Goal: Task Accomplishment & Management: Complete application form

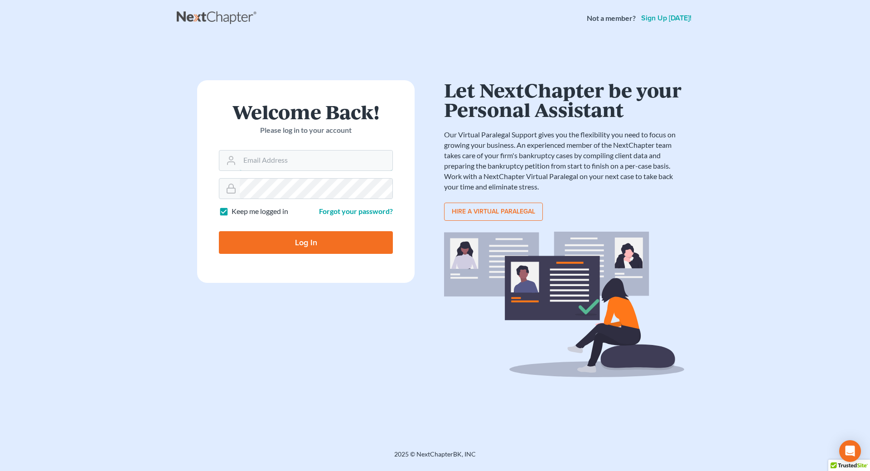
type input "[EMAIL_ADDRESS][DOMAIN_NAME]"
click at [289, 245] on input "Log In" at bounding box center [306, 242] width 174 height 23
type input "Thinking..."
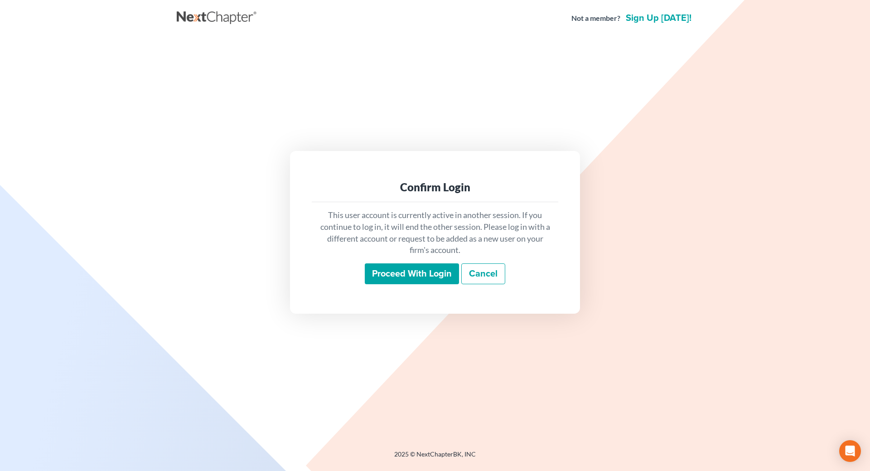
click at [419, 278] on input "Proceed with login" at bounding box center [412, 273] width 94 height 21
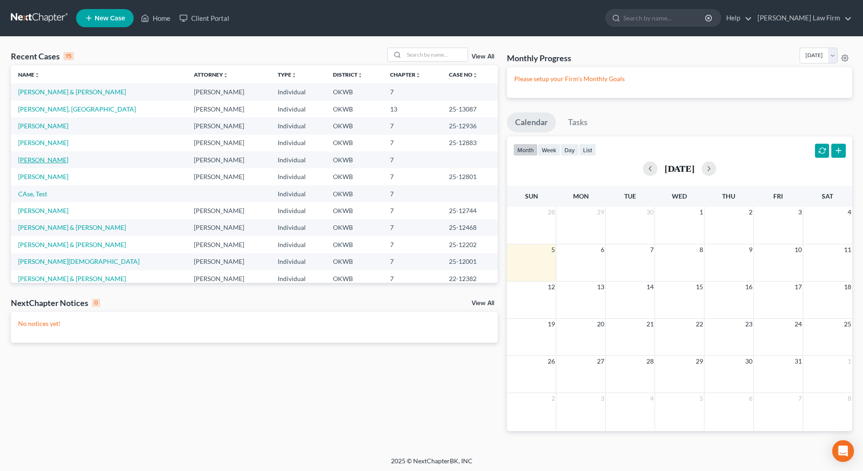
click at [35, 160] on link "Hedgecock, Michael" at bounding box center [43, 160] width 50 height 8
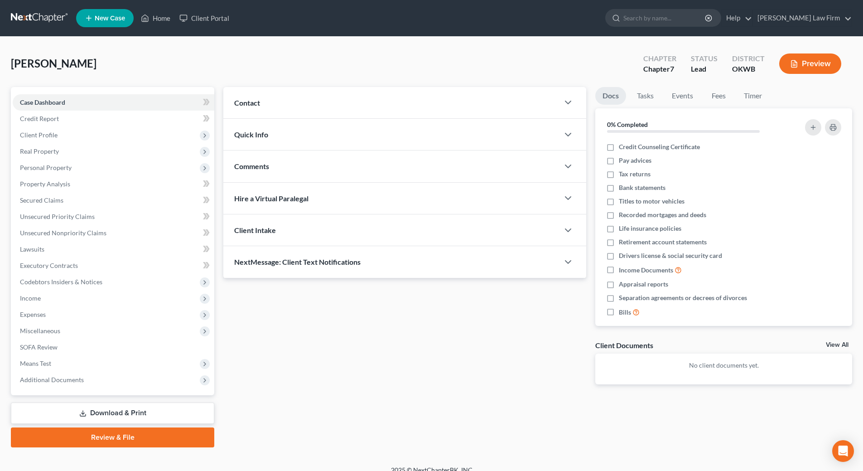
click at [124, 415] on link "Download & Print" at bounding box center [112, 412] width 203 height 21
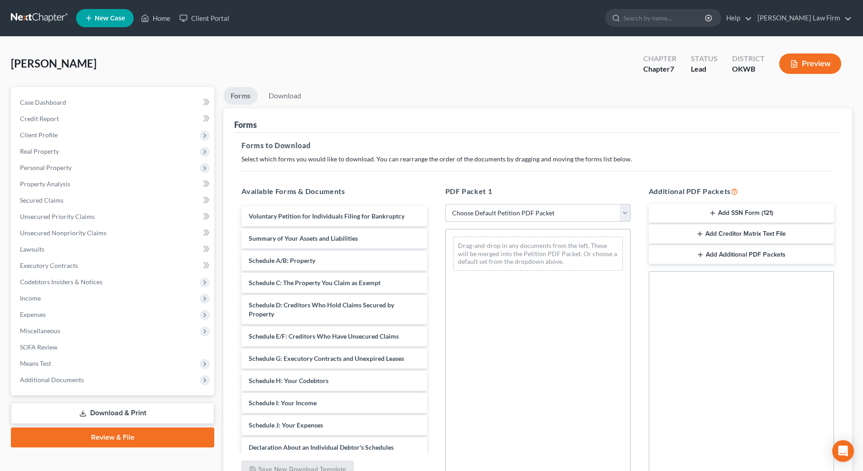
click at [531, 217] on select "Choose Default Petition PDF Packet Complete Bankruptcy Petition (all forms and …" at bounding box center [537, 213] width 185 height 18
select select "0"
click at [449, 204] on select "Choose Default Petition PDF Packet Complete Bankruptcy Petition (all forms and …" at bounding box center [537, 213] width 185 height 18
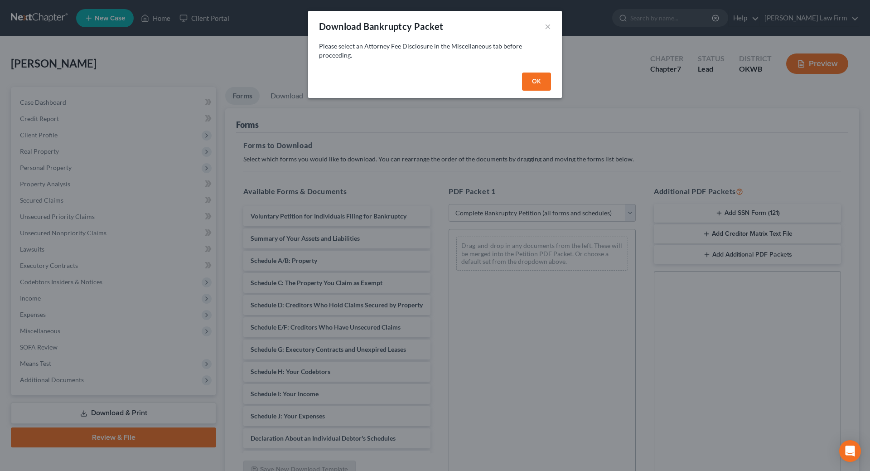
click at [533, 82] on button "OK" at bounding box center [536, 81] width 29 height 18
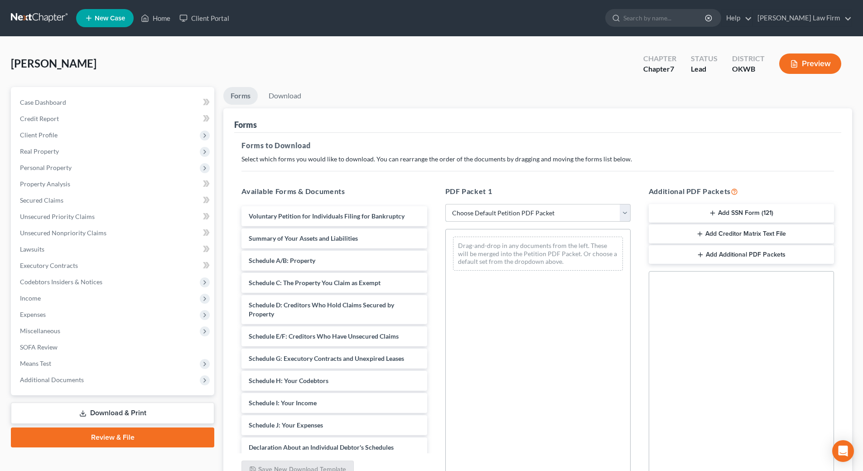
click at [500, 215] on select "Choose Default Petition PDF Packet Complete Bankruptcy Petition (all forms and …" at bounding box center [537, 213] width 185 height 18
click at [445, 204] on select "Choose Default Petition PDF Packet Complete Bankruptcy Petition (all forms and …" at bounding box center [537, 213] width 185 height 18
click at [606, 212] on select "Choose Default Petition PDF Packet Complete Bankruptcy Petition (all forms and …" at bounding box center [537, 213] width 185 height 18
select select "0"
click at [449, 204] on select "Choose Default Petition PDF Packet Complete Bankruptcy Petition (all forms and …" at bounding box center [537, 213] width 185 height 18
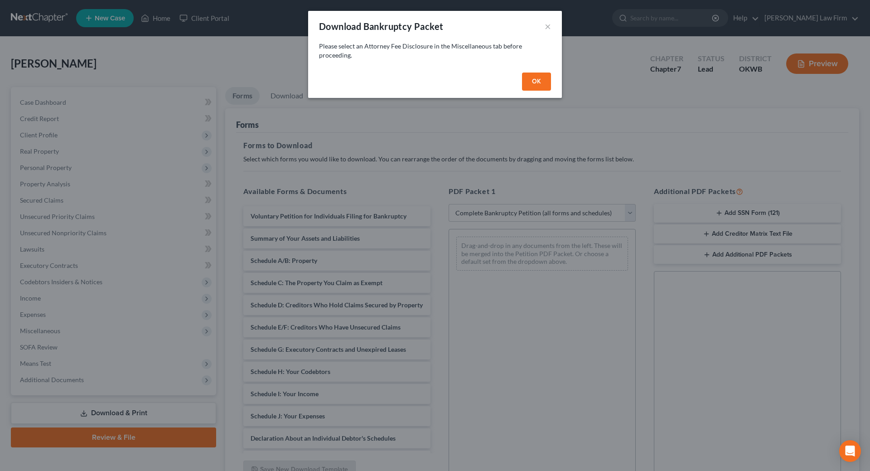
click at [528, 80] on button "OK" at bounding box center [536, 81] width 29 height 18
select select
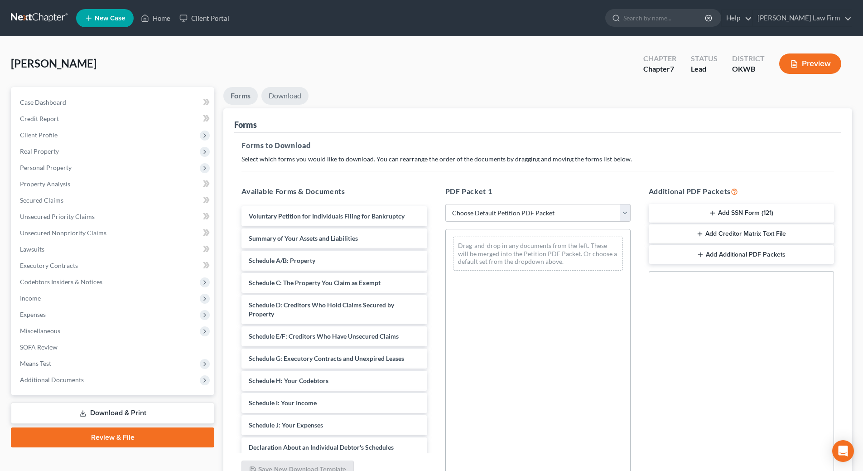
click at [277, 92] on link "Download" at bounding box center [284, 96] width 47 height 18
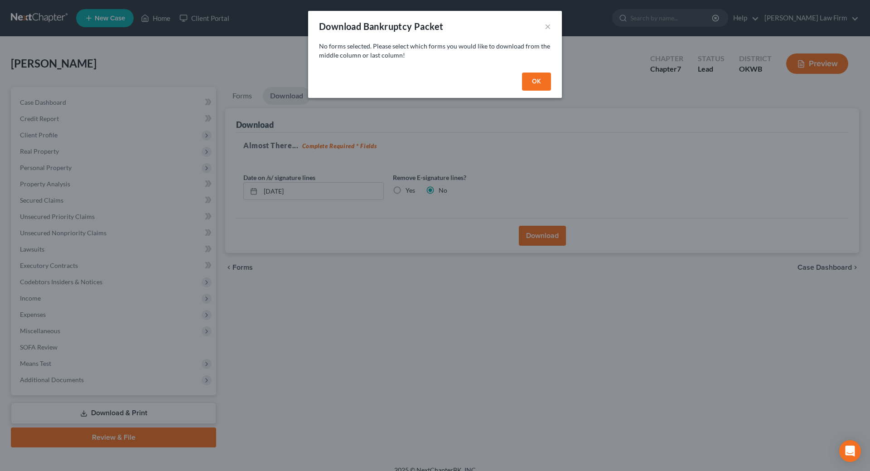
click at [531, 78] on button "OK" at bounding box center [536, 81] width 29 height 18
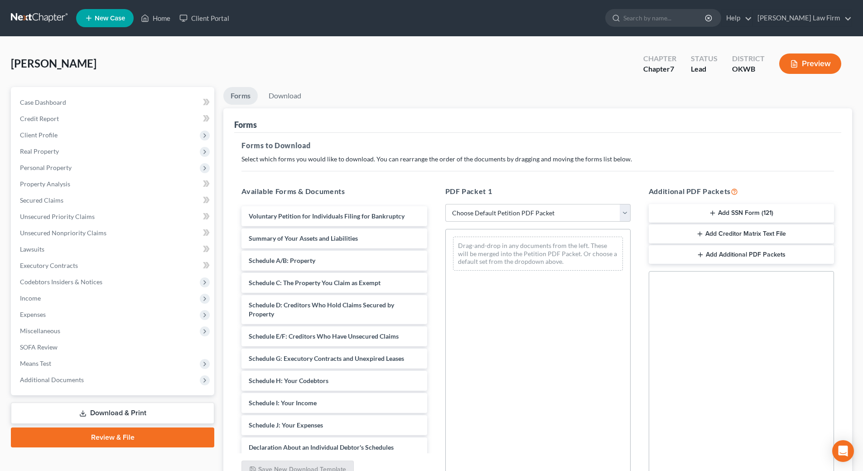
click at [485, 296] on div "Drag-and-drop in any documents from the left. These will be merged into the Pet…" at bounding box center [537, 353] width 185 height 249
click at [99, 243] on link "Lawsuits" at bounding box center [114, 249] width 202 height 16
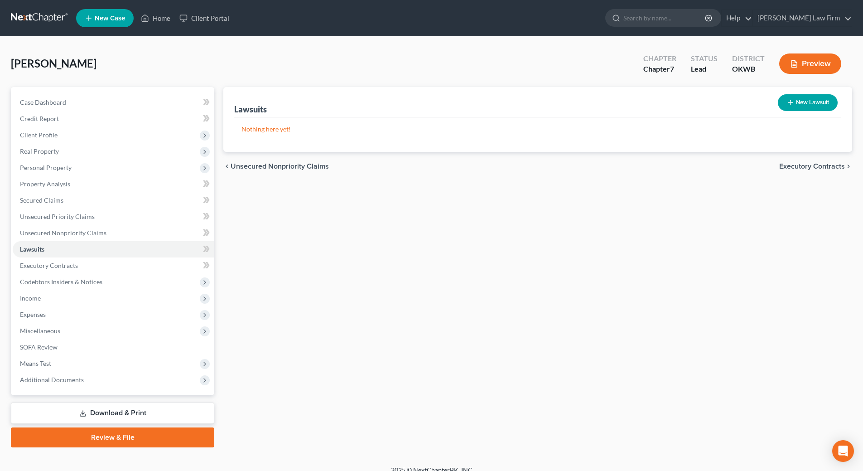
click at [85, 415] on icon at bounding box center [82, 413] width 7 height 7
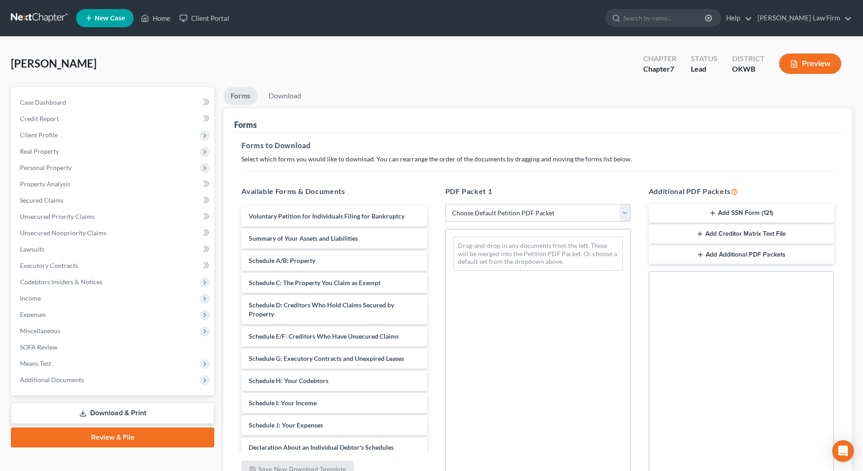
click at [552, 211] on select "Choose Default Petition PDF Packet Complete Bankruptcy Petition (all forms and …" at bounding box center [537, 213] width 185 height 18
select select "0"
click at [449, 204] on select "Choose Default Petition PDF Packet Complete Bankruptcy Petition (all forms and …" at bounding box center [537, 213] width 185 height 18
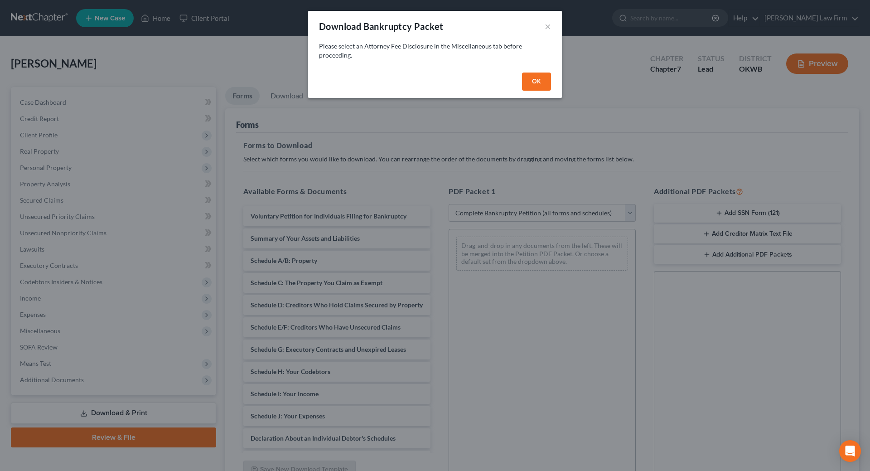
click at [538, 80] on button "OK" at bounding box center [536, 81] width 29 height 18
select select
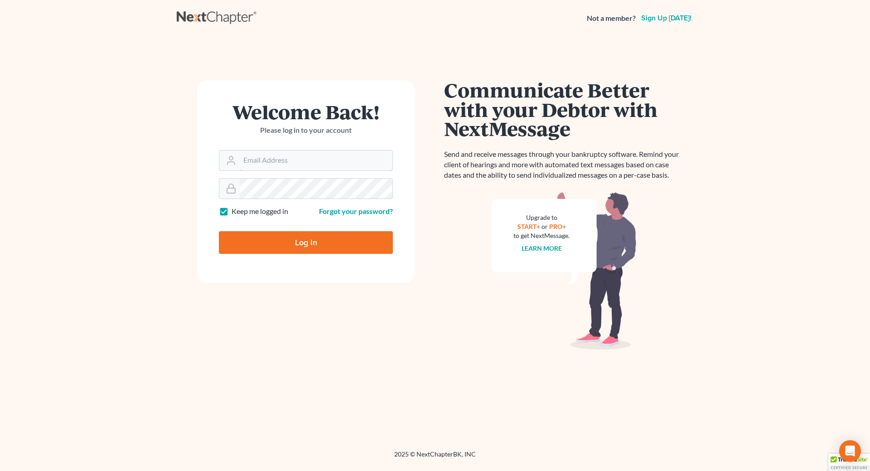
type input "[EMAIL_ADDRESS][DOMAIN_NAME]"
click at [328, 243] on input "Log In" at bounding box center [306, 242] width 174 height 23
type input "Thinking..."
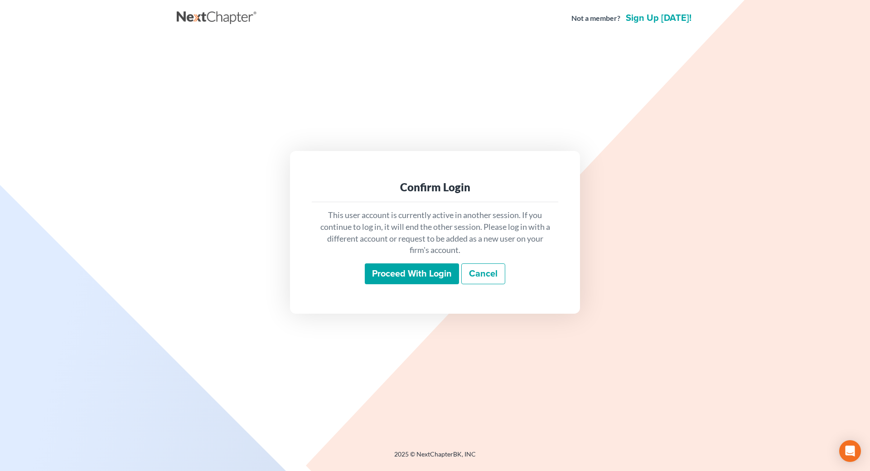
click at [416, 274] on input "Proceed with login" at bounding box center [412, 273] width 94 height 21
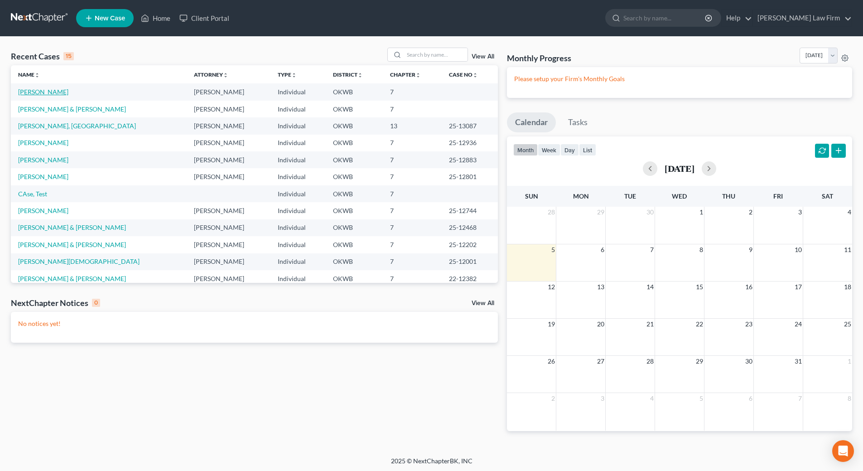
click at [38, 91] on link "[PERSON_NAME]" at bounding box center [43, 92] width 50 height 8
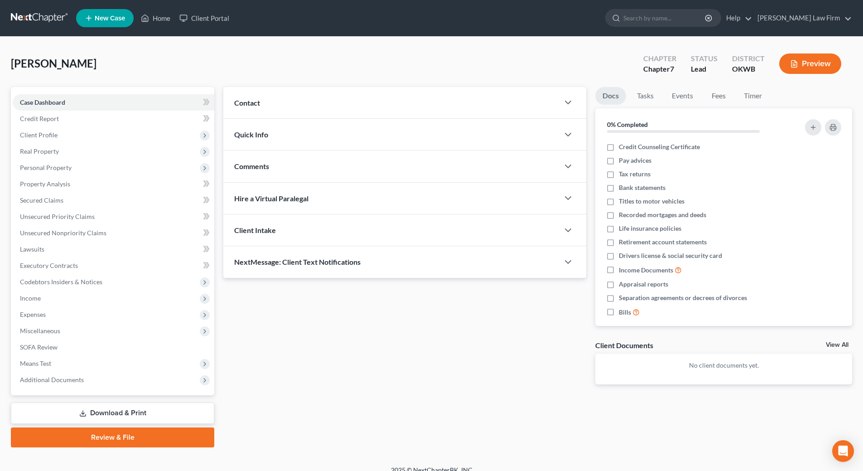
click at [144, 412] on link "Download & Print" at bounding box center [112, 412] width 203 height 21
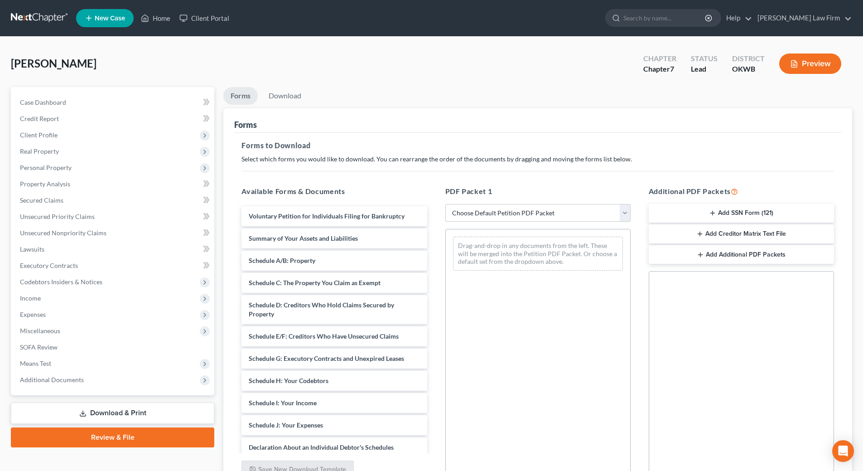
click at [518, 214] on select "Choose Default Petition PDF Packet Complete Bankruptcy Petition (all forms and …" at bounding box center [537, 213] width 185 height 18
select select "0"
click at [449, 204] on select "Choose Default Petition PDF Packet Complete Bankruptcy Petition (all forms and …" at bounding box center [537, 213] width 185 height 18
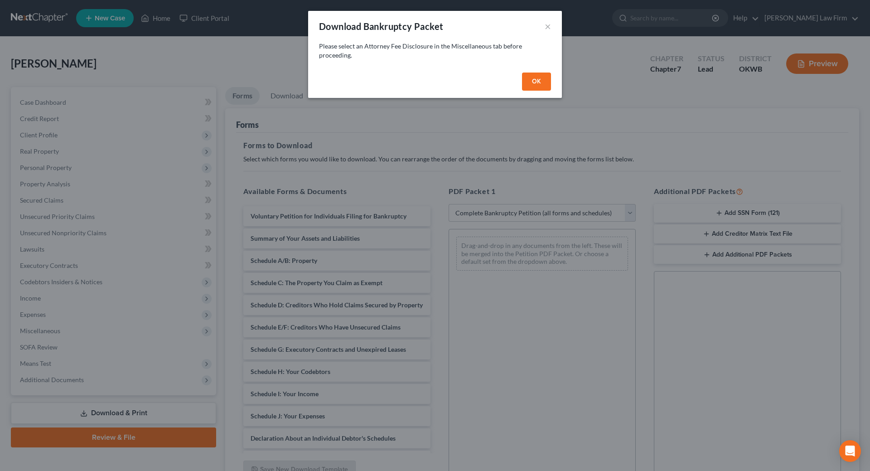
click at [545, 82] on button "OK" at bounding box center [536, 81] width 29 height 18
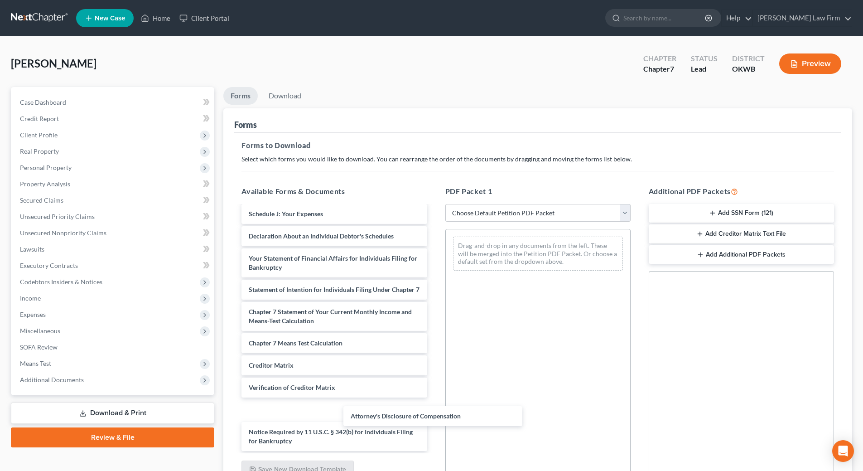
scroll to position [198, 0]
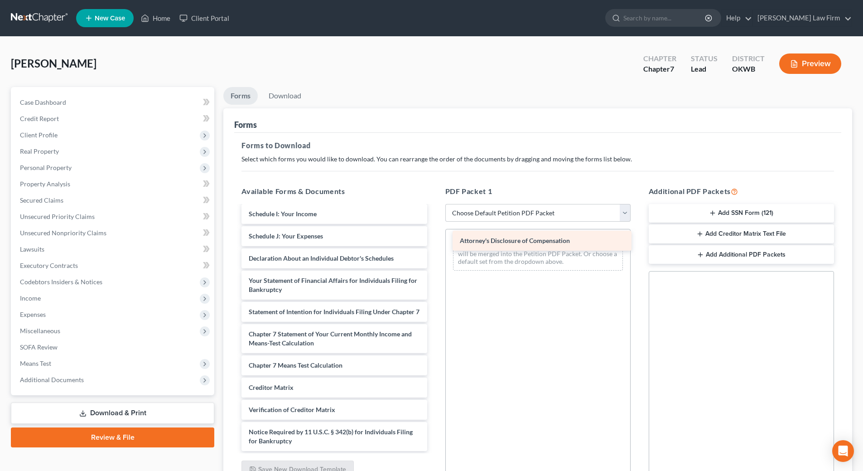
drag, startPoint x: 375, startPoint y: 436, endPoint x: 574, endPoint y: 240, distance: 279.7
click at [434, 237] on div "Attorney's Disclosure of Compensation Voluntary Petition for Individuals Filing…" at bounding box center [334, 234] width 200 height 434
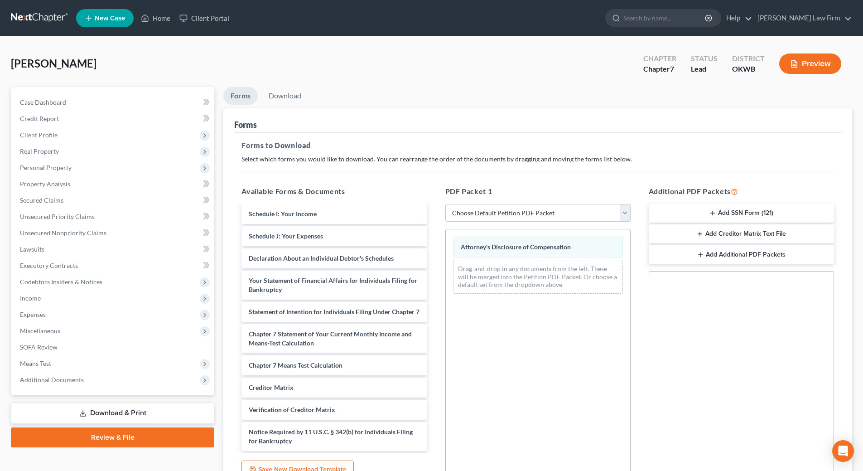
click at [477, 217] on select "Choose Default Petition PDF Packet Complete Bankruptcy Petition (all forms and …" at bounding box center [537, 213] width 185 height 18
select select "0"
click at [449, 204] on select "Choose Default Petition PDF Packet Complete Bankruptcy Petition (all forms and …" at bounding box center [537, 213] width 185 height 18
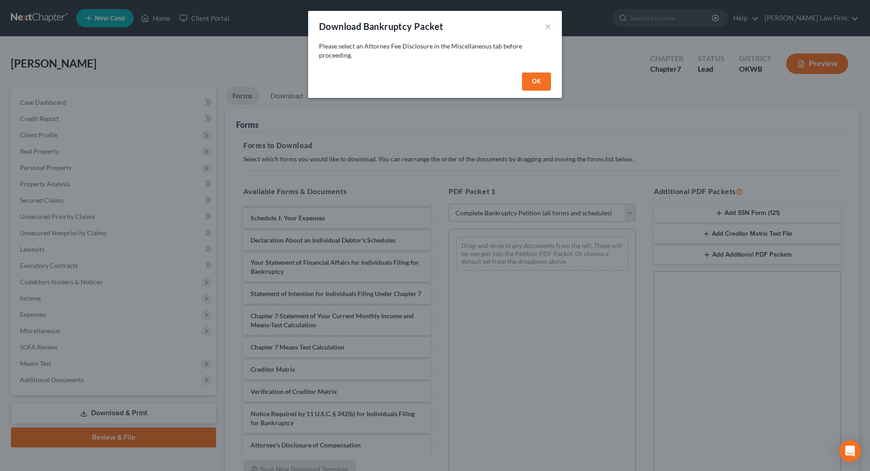
click at [536, 82] on button "OK" at bounding box center [536, 81] width 29 height 18
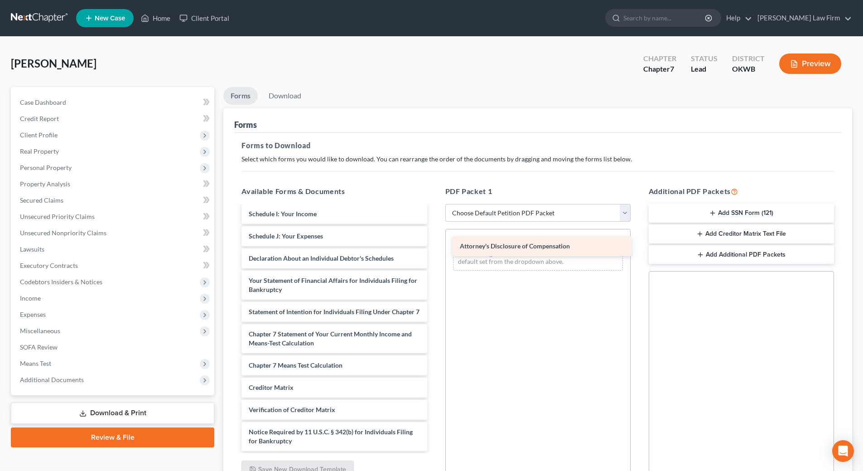
drag, startPoint x: 275, startPoint y: 445, endPoint x: 486, endPoint y: 250, distance: 287.3
click at [434, 250] on div "Attorney's Disclosure of Compensation Voluntary Petition for Individuals Filing…" at bounding box center [334, 234] width 200 height 434
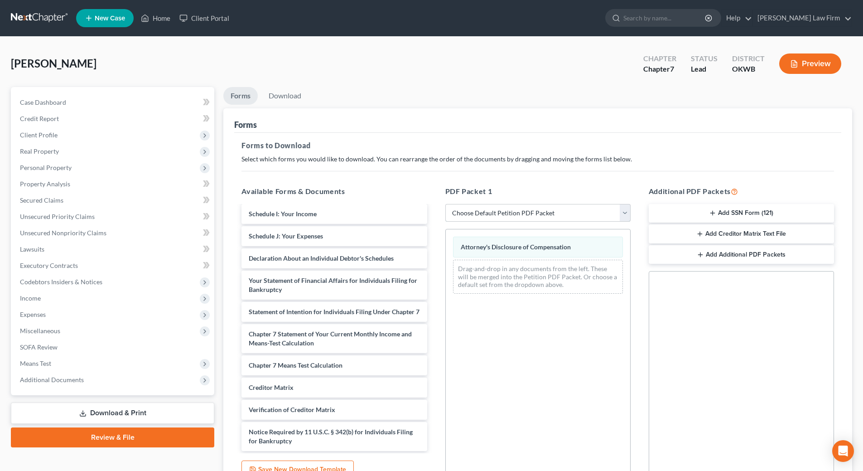
click at [490, 212] on select "Choose Default Petition PDF Packet Complete Bankruptcy Petition (all forms and …" at bounding box center [537, 213] width 185 height 18
select select "0"
click at [449, 204] on select "Choose Default Petition PDF Packet Complete Bankruptcy Petition (all forms and …" at bounding box center [537, 213] width 185 height 18
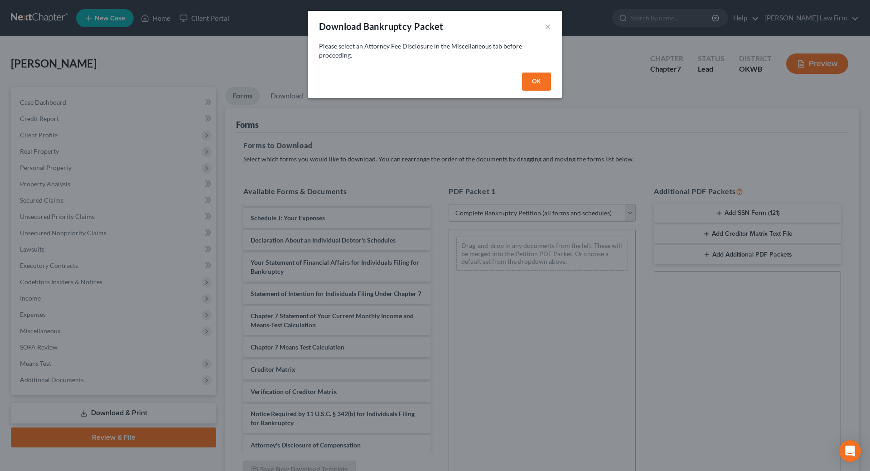
click at [534, 81] on button "OK" at bounding box center [536, 81] width 29 height 18
select select
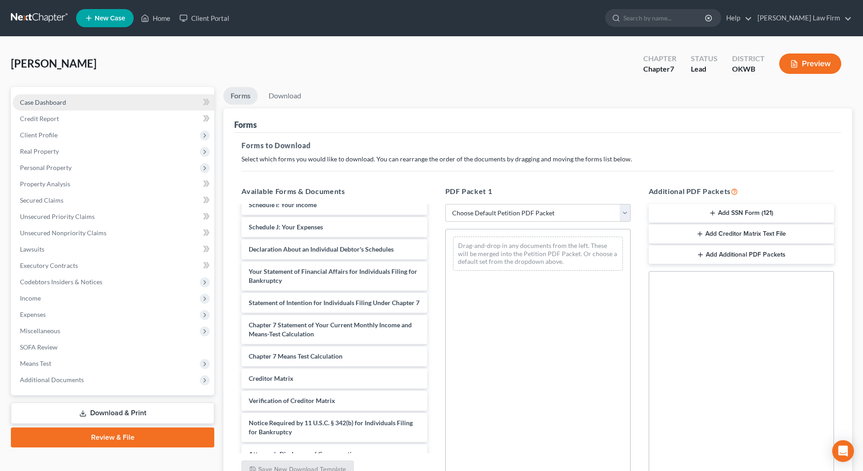
click at [49, 103] on span "Case Dashboard" at bounding box center [43, 102] width 46 height 8
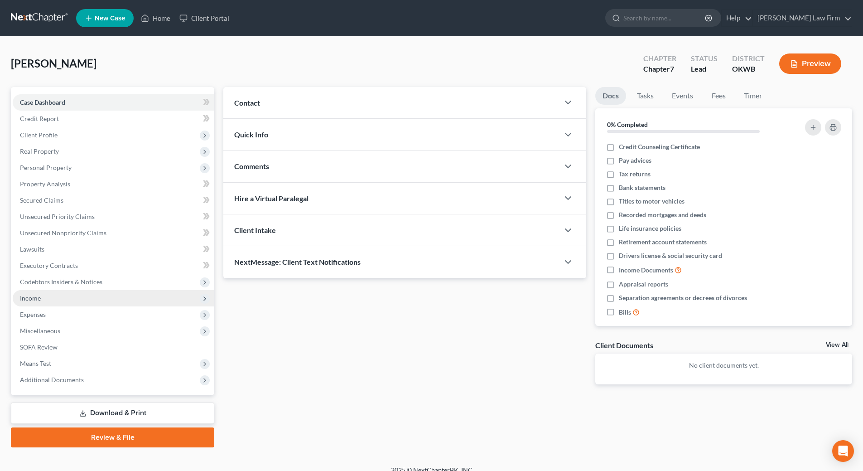
click at [34, 299] on span "Income" at bounding box center [30, 298] width 21 height 8
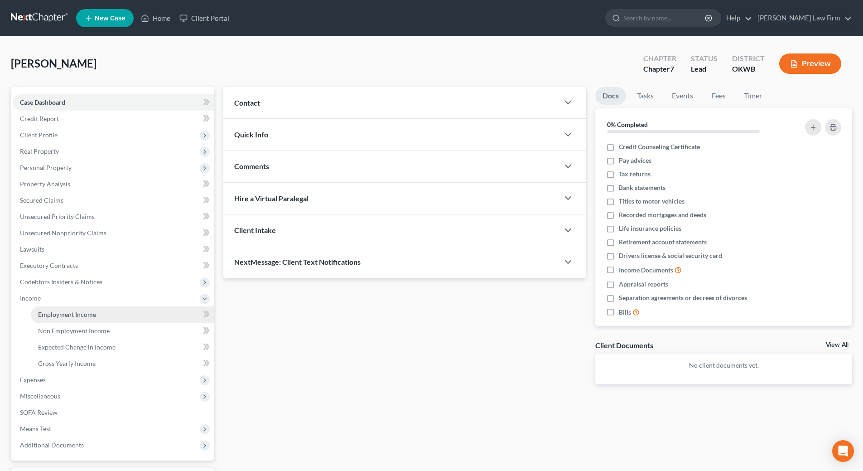
click at [56, 316] on span "Employment Income" at bounding box center [67, 314] width 58 height 8
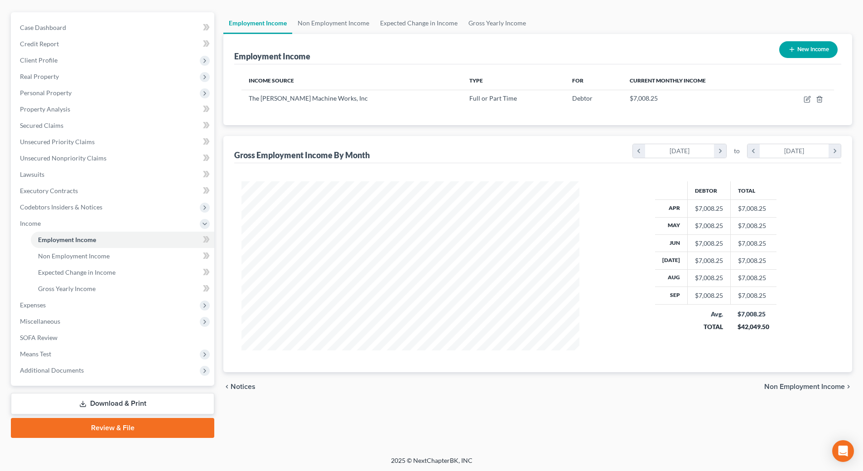
scroll to position [76, 0]
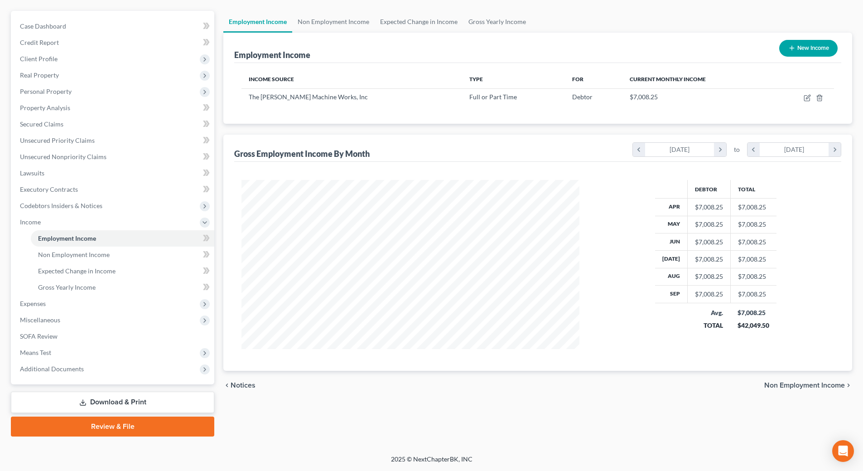
click at [136, 404] on link "Download & Print" at bounding box center [112, 401] width 203 height 21
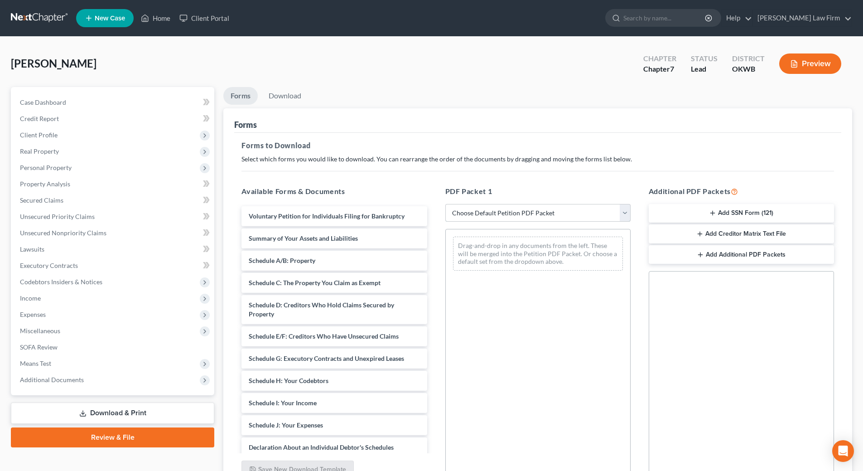
click at [539, 211] on select "Choose Default Petition PDF Packet Complete Bankruptcy Petition (all forms and …" at bounding box center [537, 213] width 185 height 18
select select "0"
click at [449, 204] on select "Choose Default Petition PDF Packet Complete Bankruptcy Petition (all forms and …" at bounding box center [537, 213] width 185 height 18
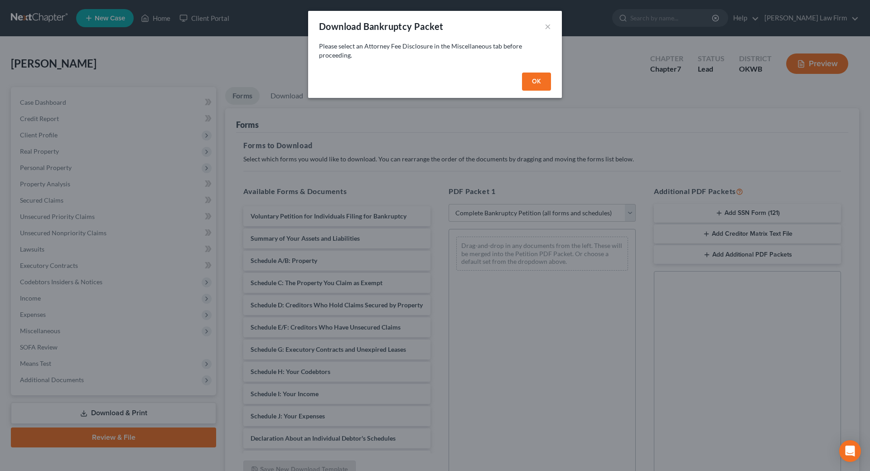
click at [537, 75] on button "OK" at bounding box center [536, 81] width 29 height 18
select select
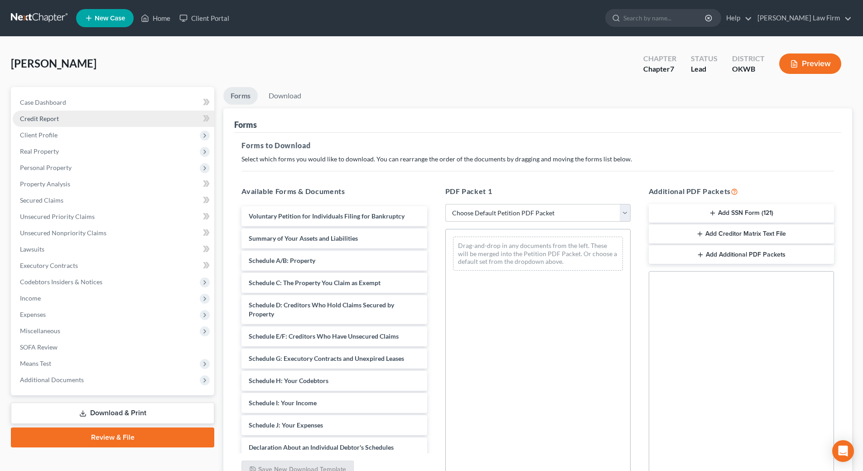
click at [66, 123] on link "Credit Report" at bounding box center [114, 119] width 202 height 16
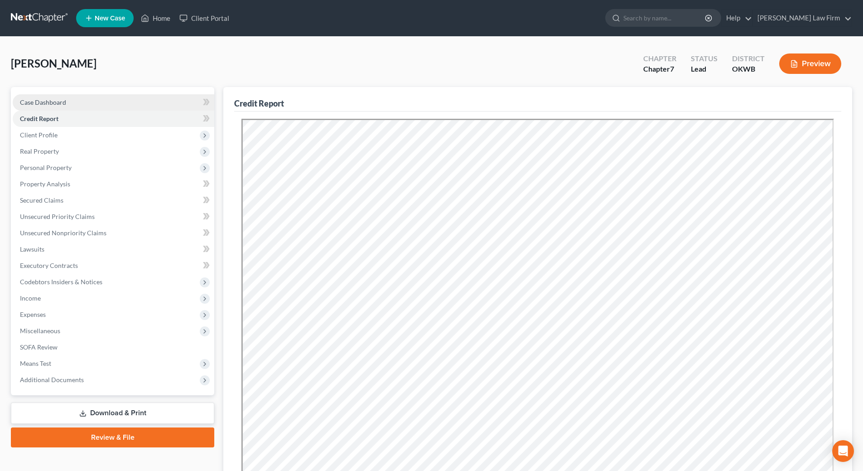
click at [56, 103] on span "Case Dashboard" at bounding box center [43, 102] width 46 height 8
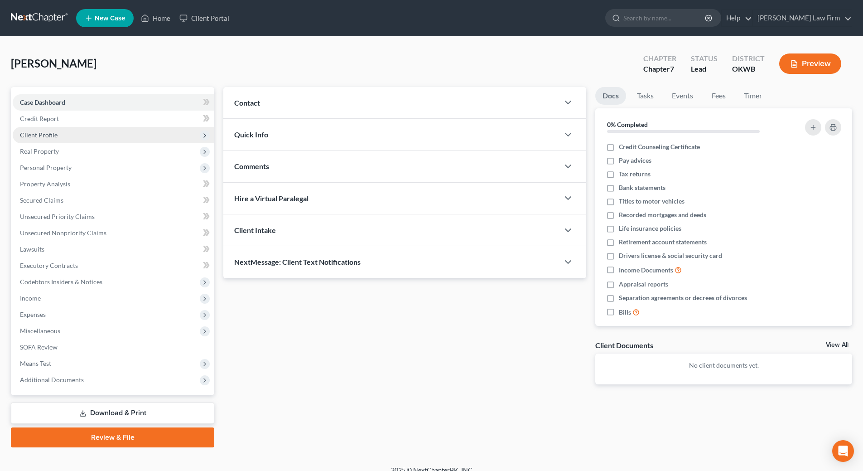
click at [43, 138] on span "Client Profile" at bounding box center [39, 135] width 38 height 8
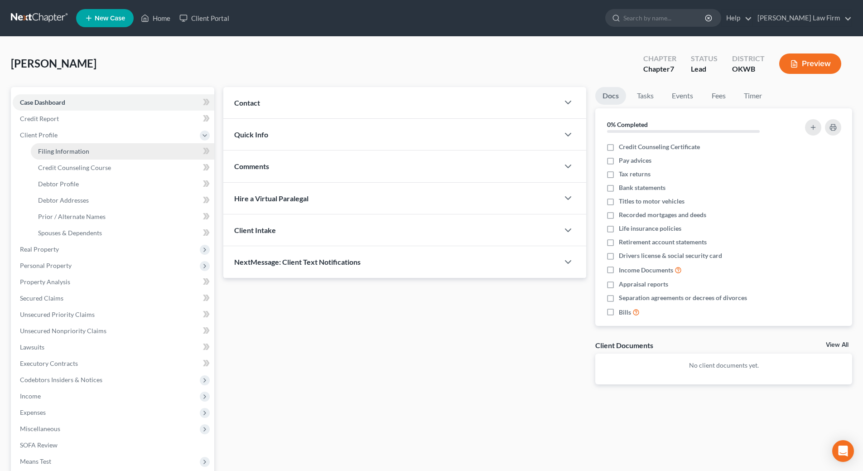
click at [79, 150] on span "Filing Information" at bounding box center [63, 151] width 51 height 8
select select "1"
select select "0"
select select "37"
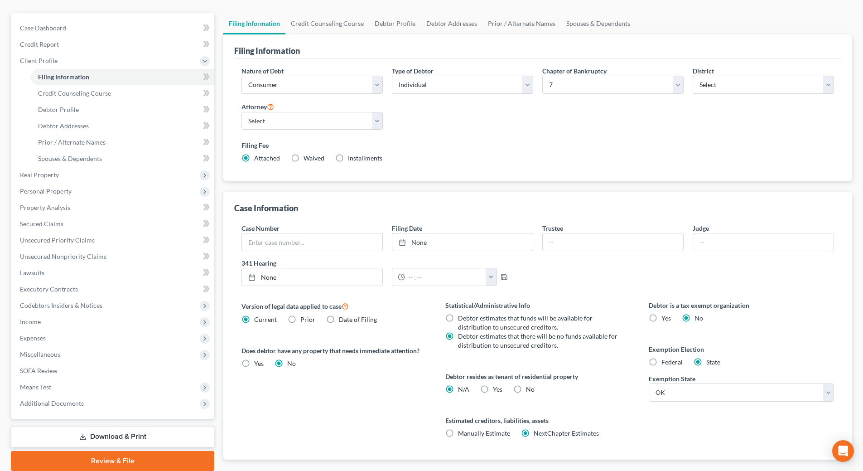
scroll to position [91, 0]
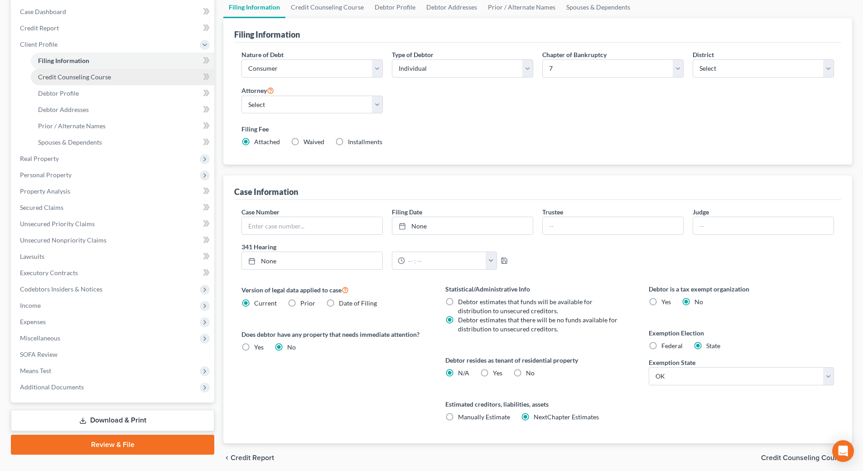
click at [55, 77] on span "Credit Counseling Course" at bounding box center [74, 77] width 73 height 8
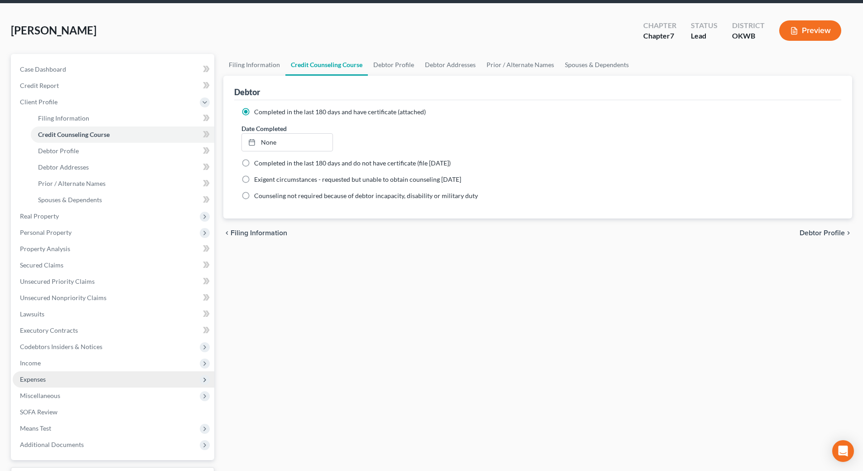
scroll to position [109, 0]
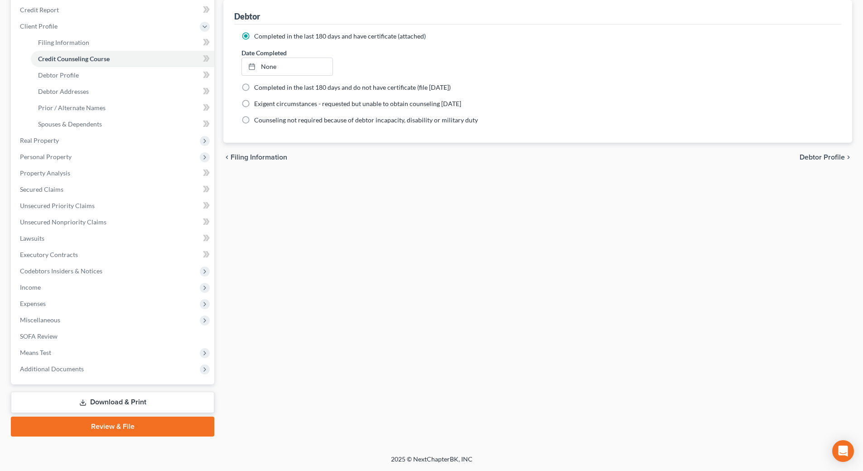
click at [117, 407] on link "Download & Print" at bounding box center [112, 401] width 203 height 21
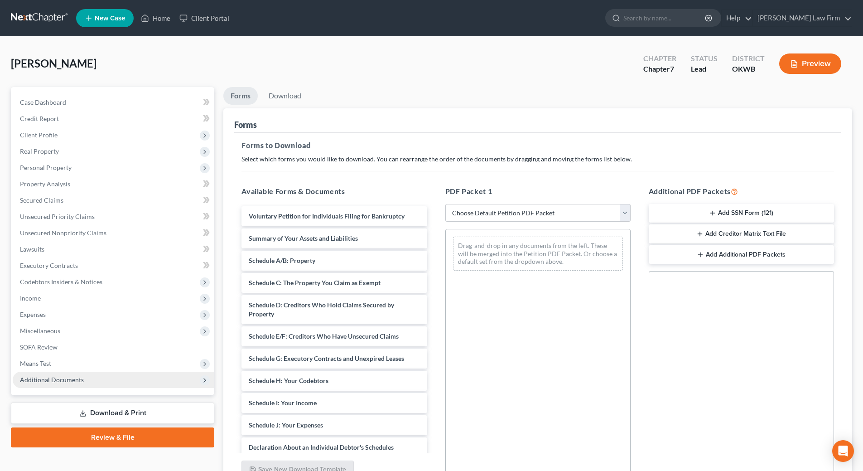
click at [116, 383] on span "Additional Documents" at bounding box center [114, 379] width 202 height 16
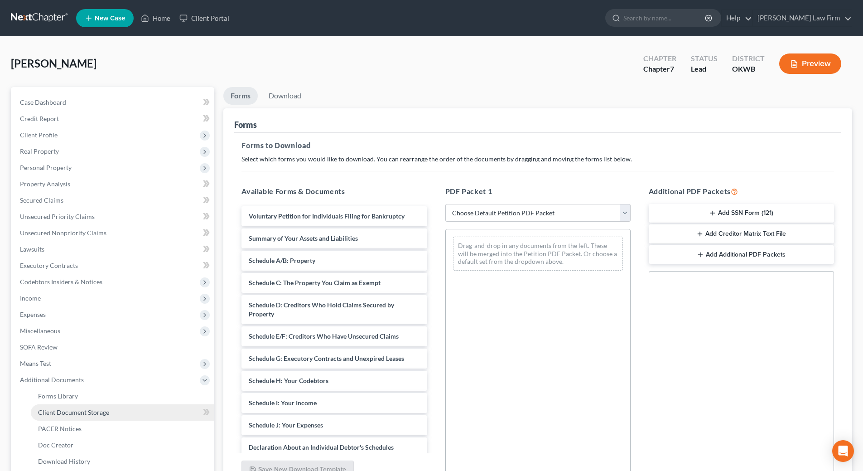
click at [106, 411] on span "Client Document Storage" at bounding box center [73, 412] width 71 height 8
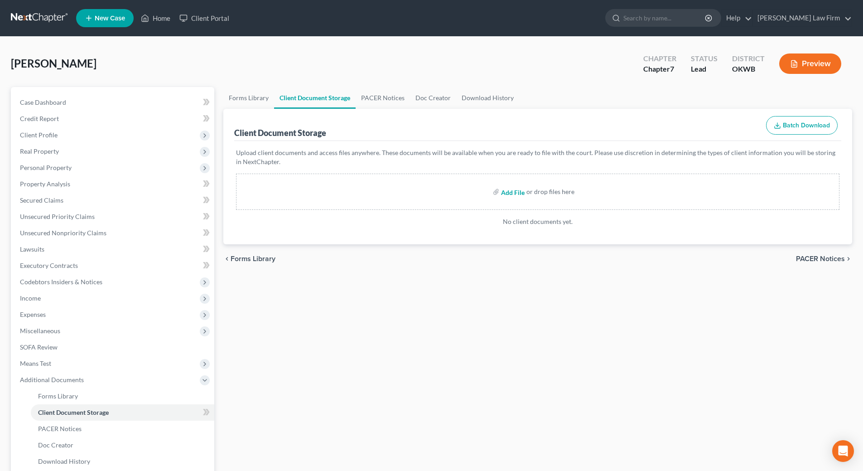
click at [508, 193] on input "file" at bounding box center [512, 191] width 22 height 16
type input "C:\fakepath\13858-OKW-CC-039927219 Hedgecock.pdf"
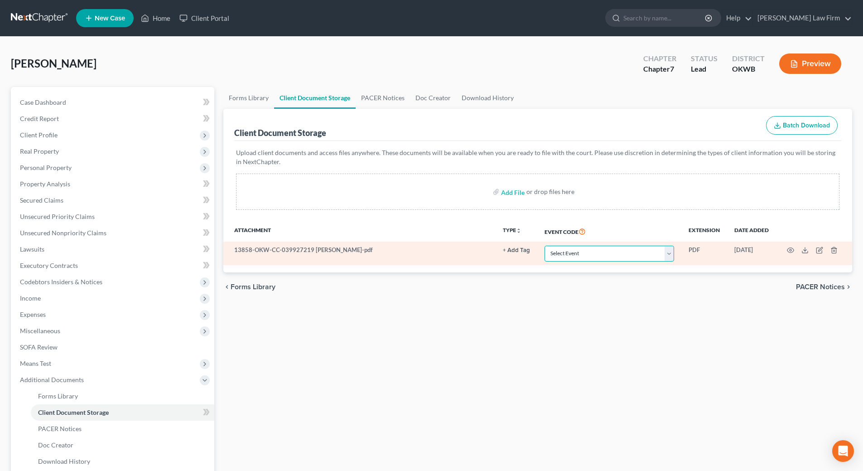
click at [672, 254] on select "Select Event Certificate of Credit Counseling (Debtor) Certificate of Credit Co…" at bounding box center [610, 254] width 130 height 16
select select "0"
click at [545, 246] on select "Select Event Certificate of Credit Counseling (Debtor) Certificate of Credit Co…" at bounding box center [610, 254] width 130 height 16
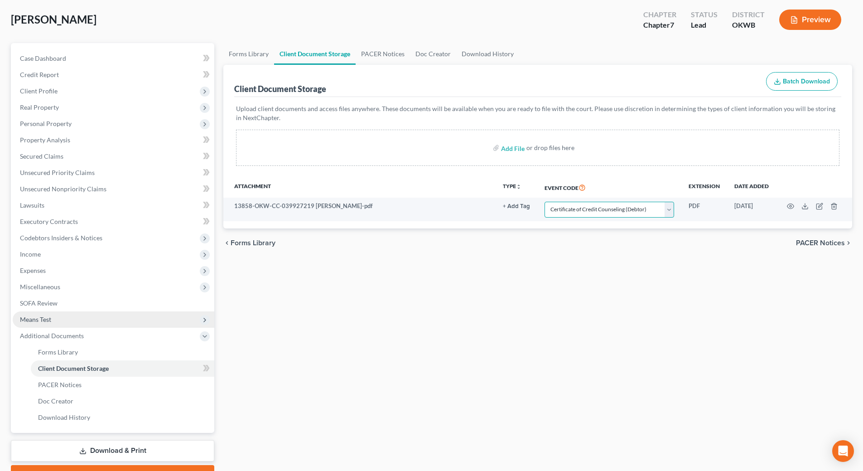
scroll to position [92, 0]
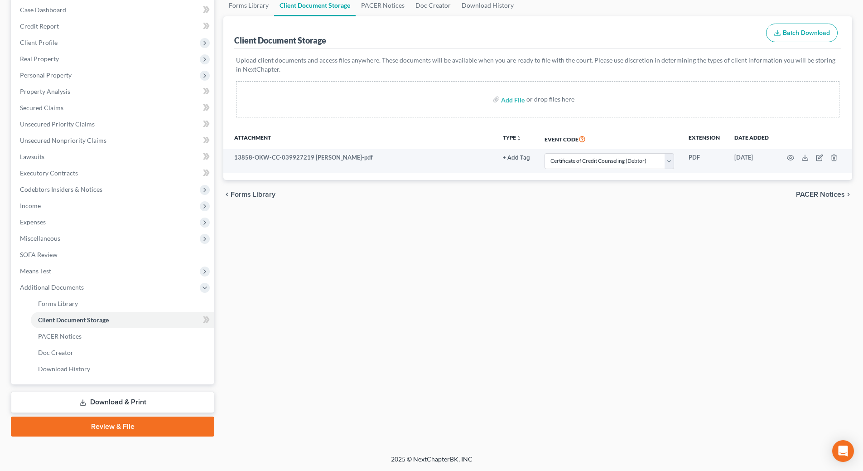
click at [90, 402] on link "Download & Print" at bounding box center [112, 401] width 203 height 21
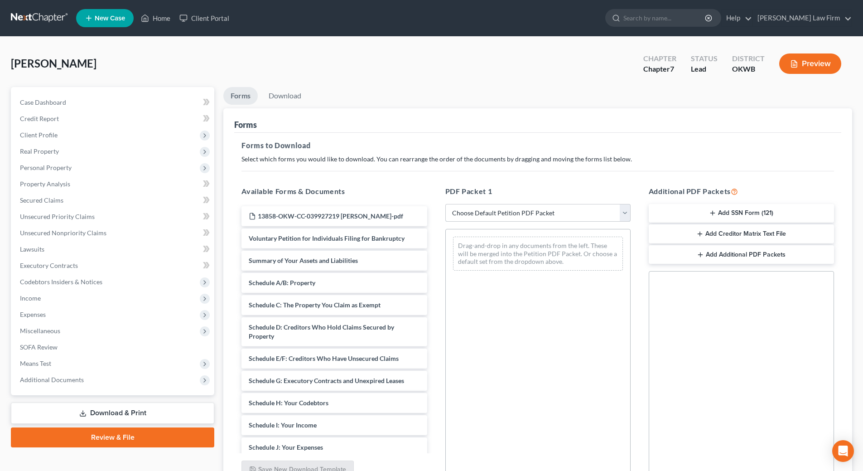
click at [533, 216] on select "Choose Default Petition PDF Packet Complete Bankruptcy Petition (all forms and …" at bounding box center [537, 213] width 185 height 18
select select "0"
click at [449, 204] on select "Choose Default Petition PDF Packet Complete Bankruptcy Petition (all forms and …" at bounding box center [537, 213] width 185 height 18
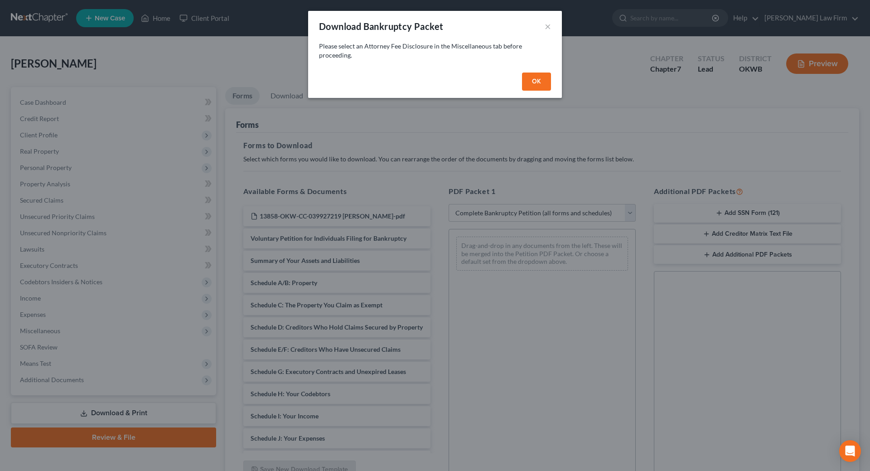
click at [540, 77] on button "OK" at bounding box center [536, 81] width 29 height 18
select select
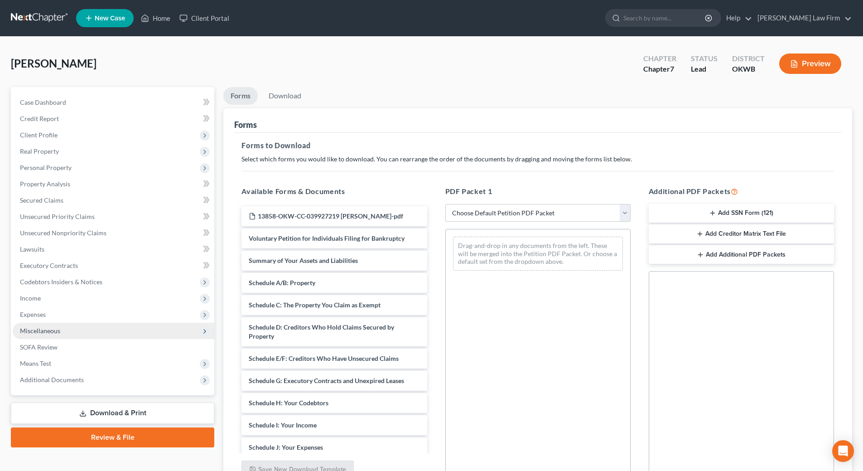
click at [38, 329] on span "Miscellaneous" at bounding box center [40, 331] width 40 height 8
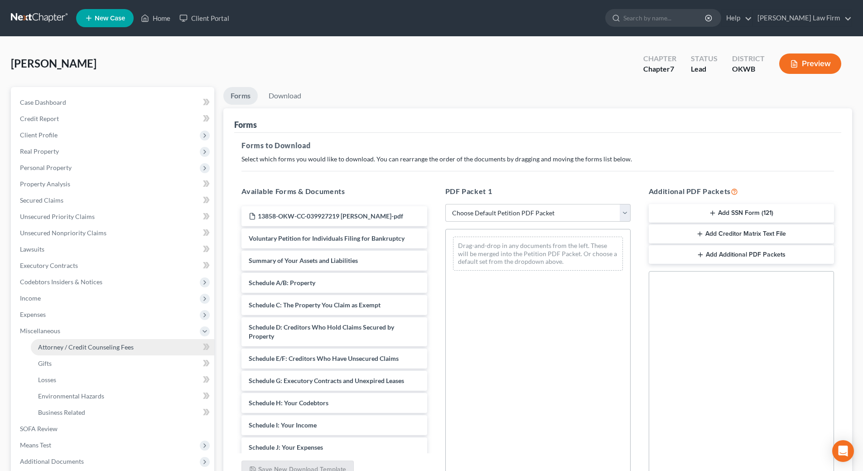
click at [50, 347] on span "Attorney / Credit Counseling Fees" at bounding box center [86, 347] width 96 height 8
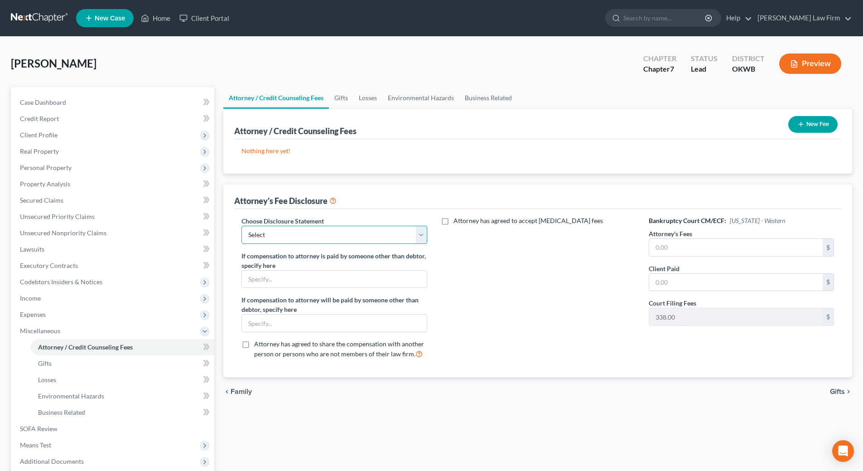
click at [422, 236] on select "Select Attorney fee disclosures" at bounding box center [333, 235] width 185 height 18
select select "0"
click at [241, 226] on select "Select Attorney fee disclosures" at bounding box center [333, 235] width 185 height 18
click at [697, 247] on input "text" at bounding box center [736, 247] width 174 height 17
type input "1,856.00"
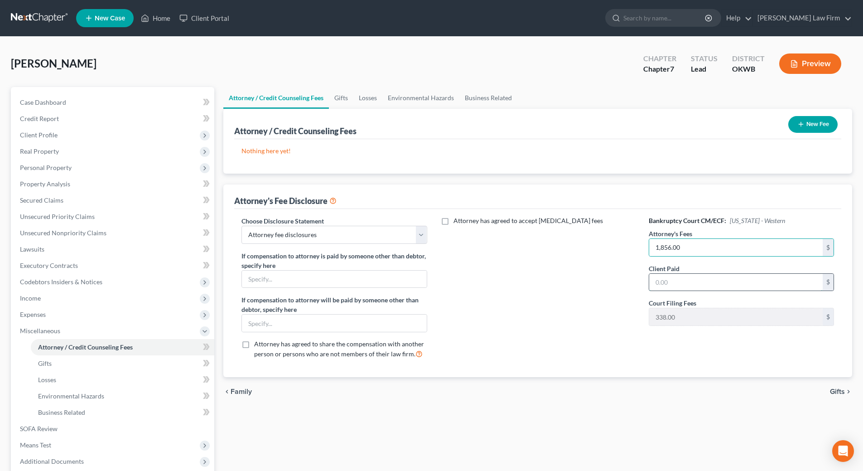
click at [684, 287] on input "text" at bounding box center [736, 282] width 174 height 17
type input "1,856.00"
click at [755, 348] on div "Bankruptcy Court CM/ECF: Oklahoma - Western Attorney's Fees 1,856.00 $ Client P…" at bounding box center [741, 291] width 203 height 150
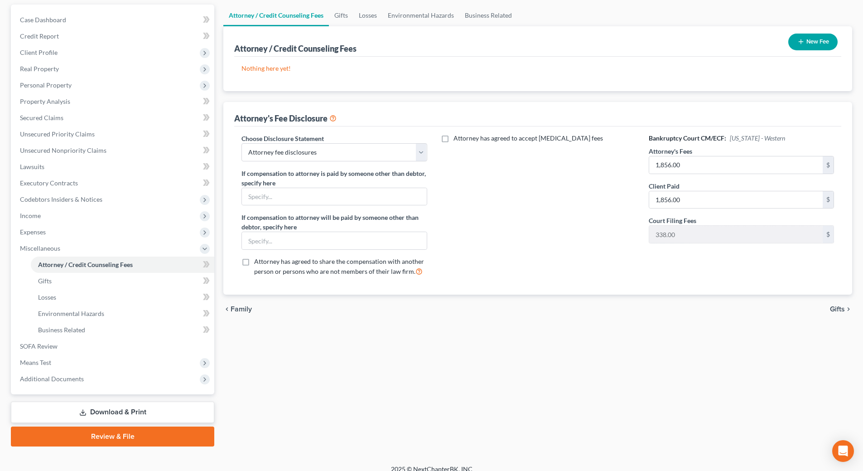
scroll to position [92, 0]
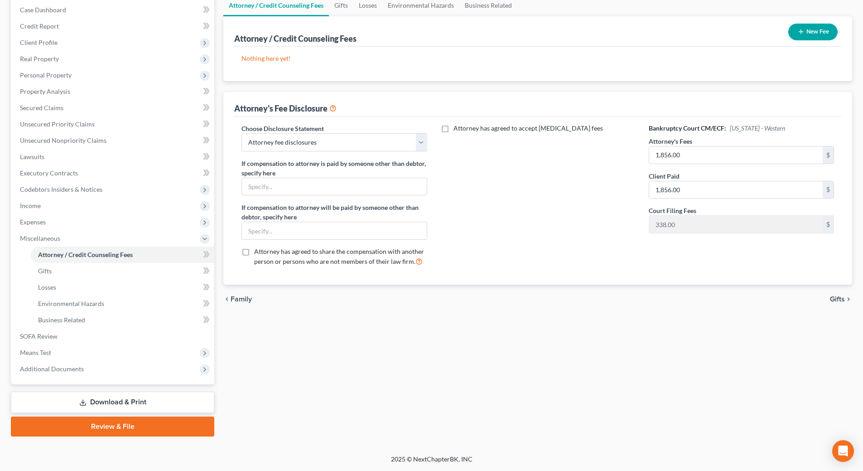
click at [129, 406] on link "Download & Print" at bounding box center [112, 401] width 203 height 21
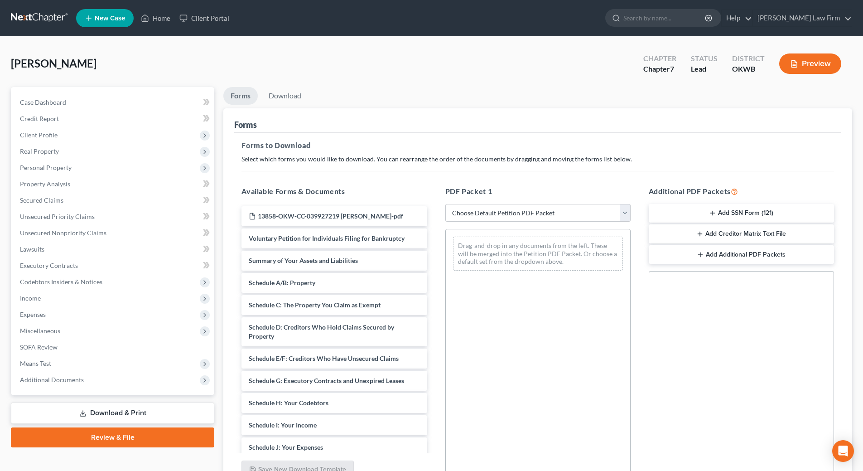
click at [535, 217] on select "Choose Default Petition PDF Packet Complete Bankruptcy Petition (all forms and …" at bounding box center [537, 213] width 185 height 18
select select "0"
click at [445, 204] on select "Choose Default Petition PDF Packet Complete Bankruptcy Petition (all forms and …" at bounding box center [537, 213] width 185 height 18
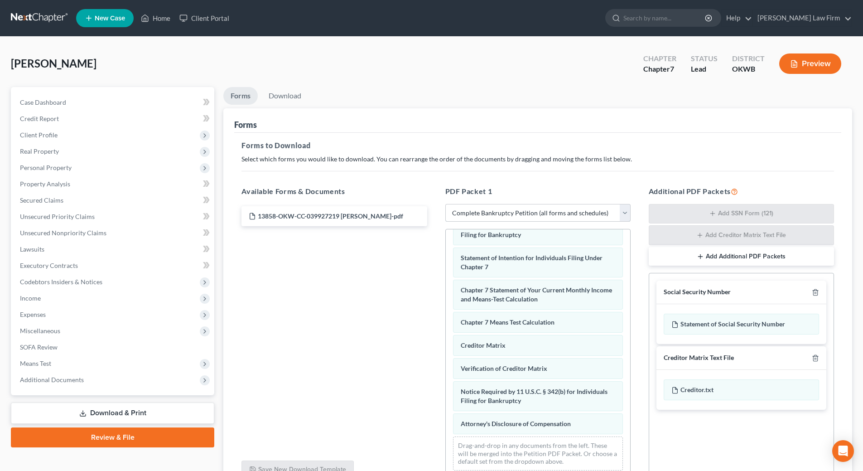
scroll to position [312, 0]
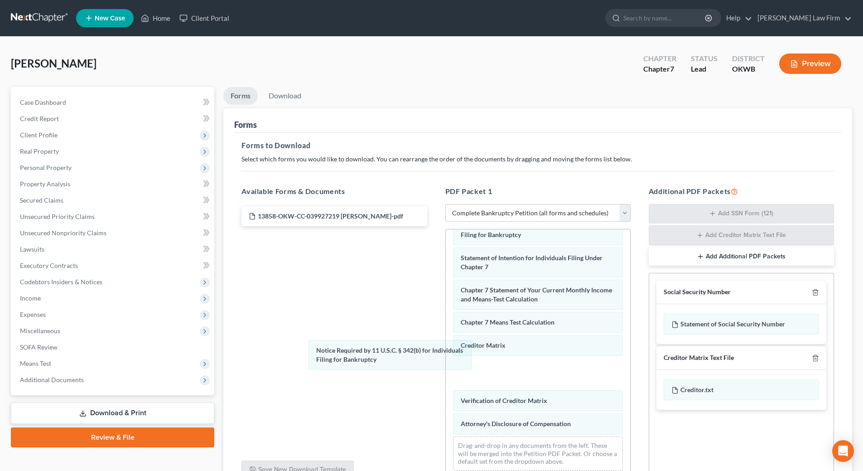
drag, startPoint x: 522, startPoint y: 407, endPoint x: 235, endPoint y: 317, distance: 301.5
click at [446, 334] on div "Notice Required by 11 U.S.C. § 342(b) for Individuals Filing for Bankruptcy Vol…" at bounding box center [538, 202] width 184 height 551
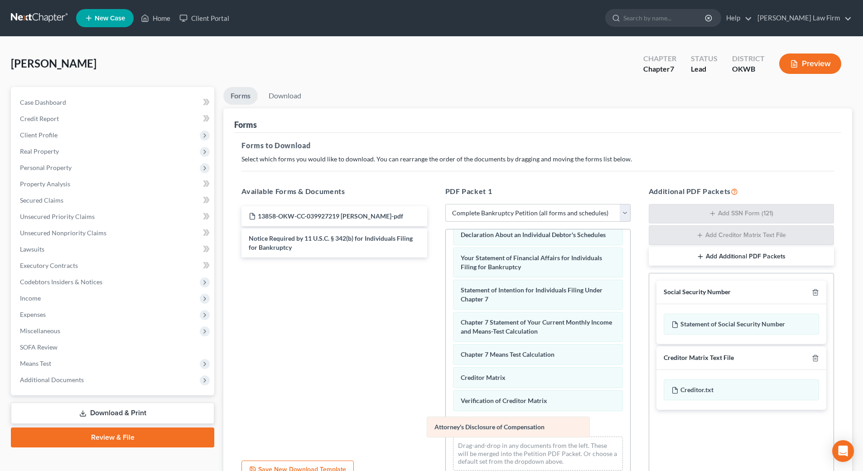
scroll to position [256, 0]
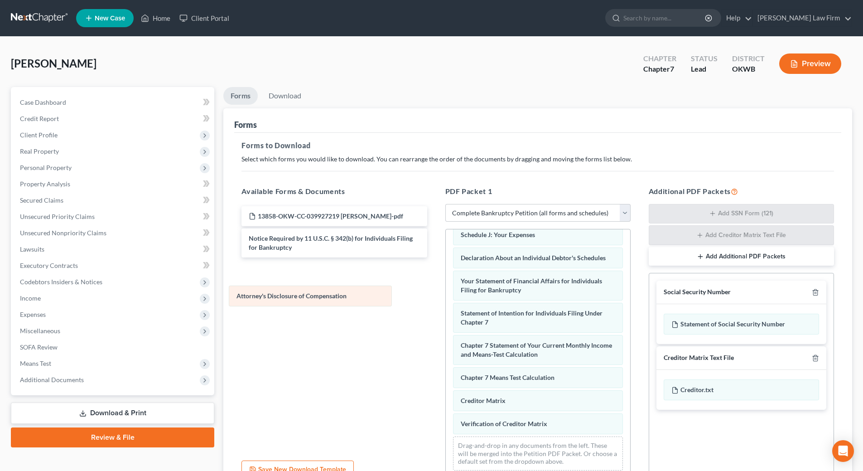
drag, startPoint x: 492, startPoint y: 420, endPoint x: 267, endPoint y: 290, distance: 259.8
click at [446, 290] on div "Attorney's Disclosure of Compensation Voluntary Petition for Individuals Filing…" at bounding box center [538, 230] width 184 height 496
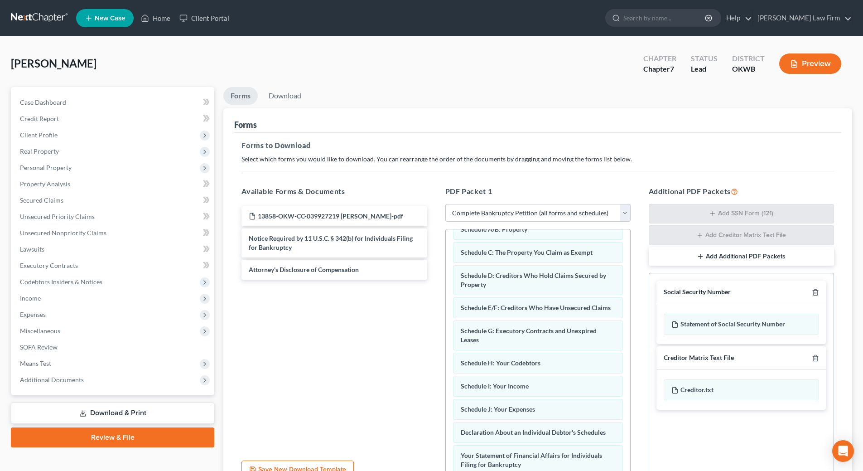
scroll to position [0, 0]
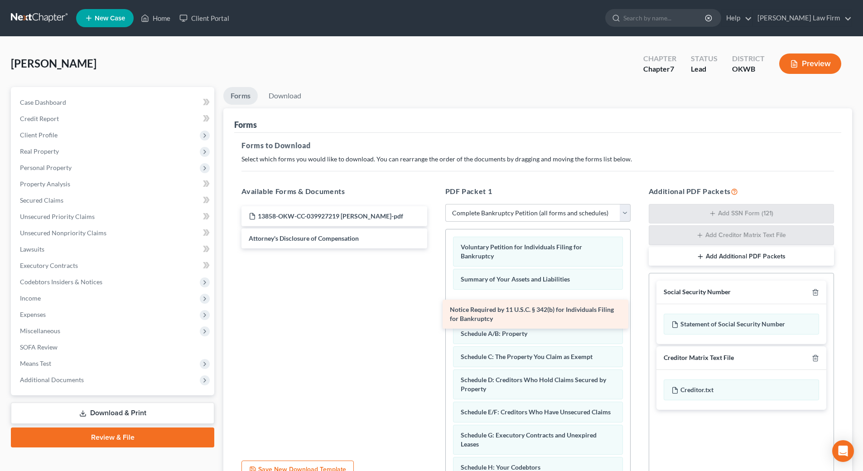
drag, startPoint x: 302, startPoint y: 237, endPoint x: 502, endPoint y: 308, distance: 212.8
click at [434, 248] on div "Notice Required by 11 U.S.C. § 342(b) for Individuals Filing for Bankruptcy 138…" at bounding box center [334, 227] width 200 height 42
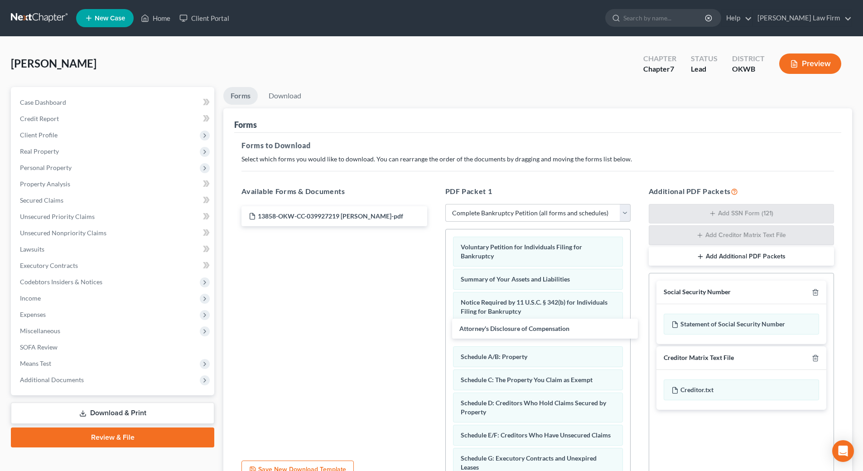
drag, startPoint x: 279, startPoint y: 238, endPoint x: 485, endPoint y: 322, distance: 222.5
click at [434, 226] on div "Attorney's Disclosure of Compensation 13858-OKW-CC-039927219 Hedgecock-pdf Atto…" at bounding box center [334, 216] width 200 height 20
click at [281, 97] on link "Download" at bounding box center [284, 96] width 47 height 18
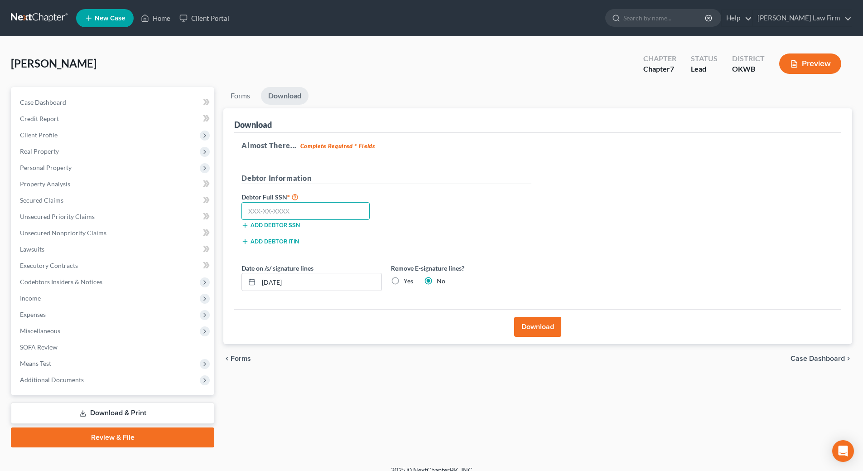
click at [327, 213] on input "text" at bounding box center [305, 211] width 128 height 18
type input "446-54-9471"
click at [404, 283] on label "Yes" at bounding box center [409, 280] width 10 height 9
click at [407, 282] on input "Yes" at bounding box center [410, 279] width 6 height 6
radio input "true"
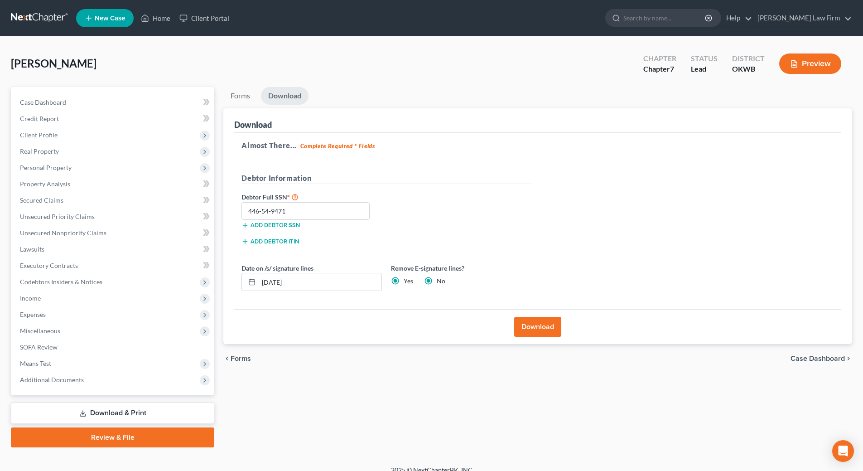
radio input "false"
click at [295, 284] on input "10/05/2025" at bounding box center [320, 281] width 123 height 17
type input "1"
click at [537, 333] on button "Download" at bounding box center [537, 327] width 47 height 20
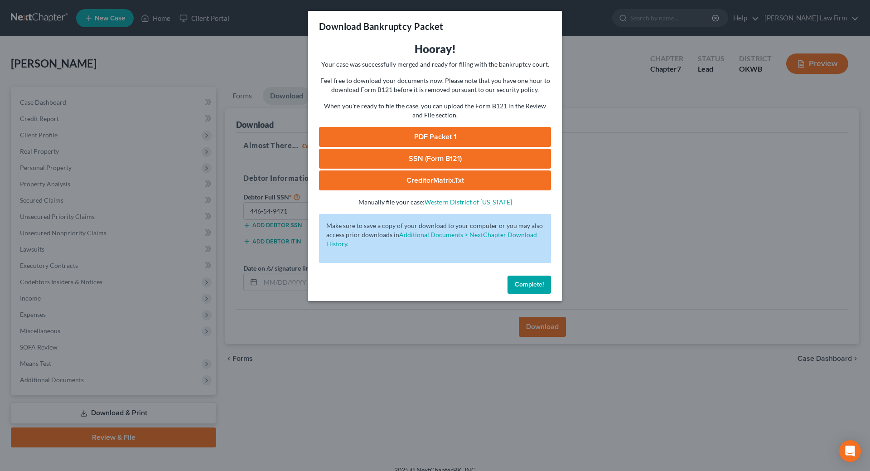
click at [424, 164] on link "SSN (Form B121)" at bounding box center [435, 159] width 232 height 20
click at [419, 137] on link "PDF Packet 1" at bounding box center [435, 137] width 232 height 20
click at [531, 284] on span "Complete!" at bounding box center [529, 284] width 29 height 8
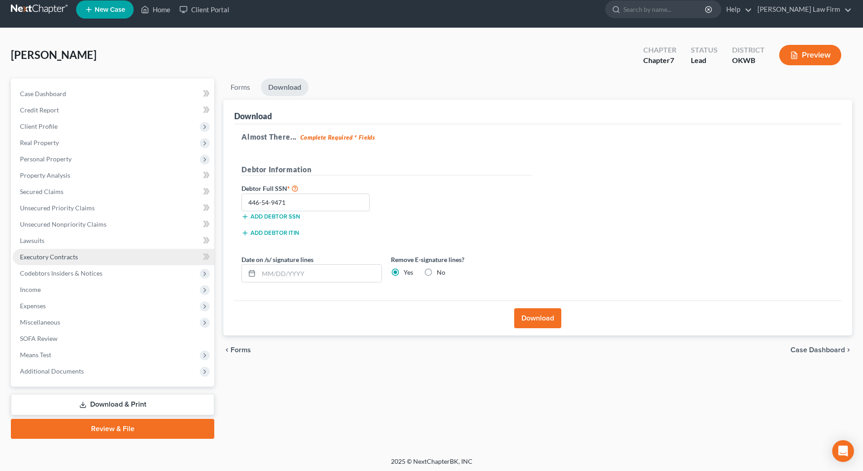
scroll to position [11, 0]
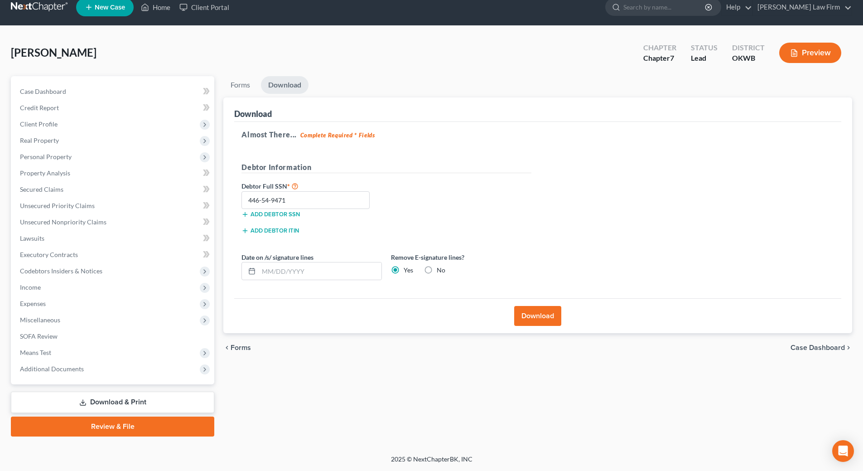
click at [130, 400] on link "Download & Print" at bounding box center [112, 401] width 203 height 21
click at [48, 323] on span "Miscellaneous" at bounding box center [40, 320] width 40 height 8
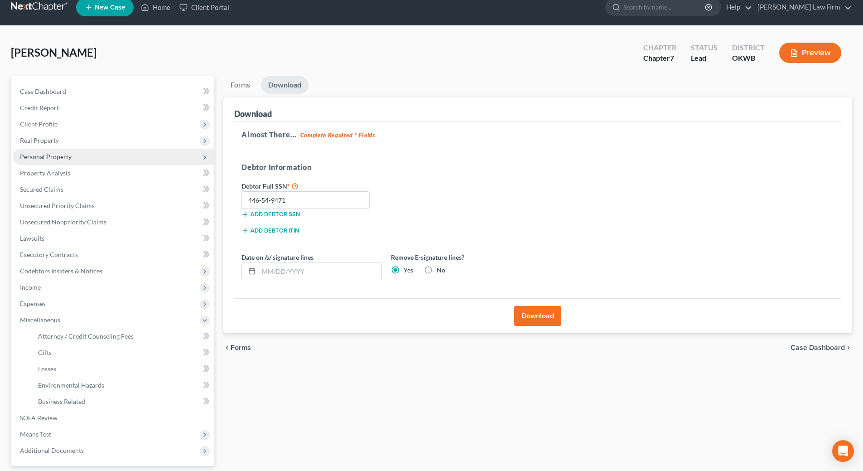
click at [51, 159] on span "Personal Property" at bounding box center [46, 157] width 52 height 8
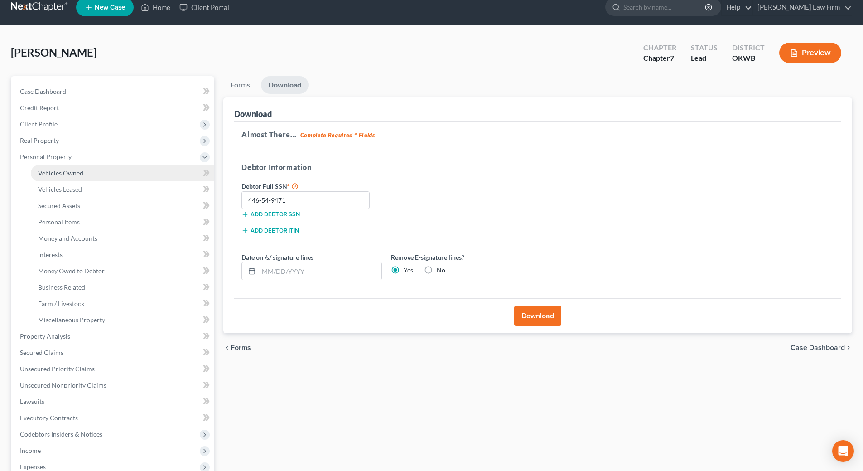
click at [48, 176] on span "Vehicles Owned" at bounding box center [60, 173] width 45 height 8
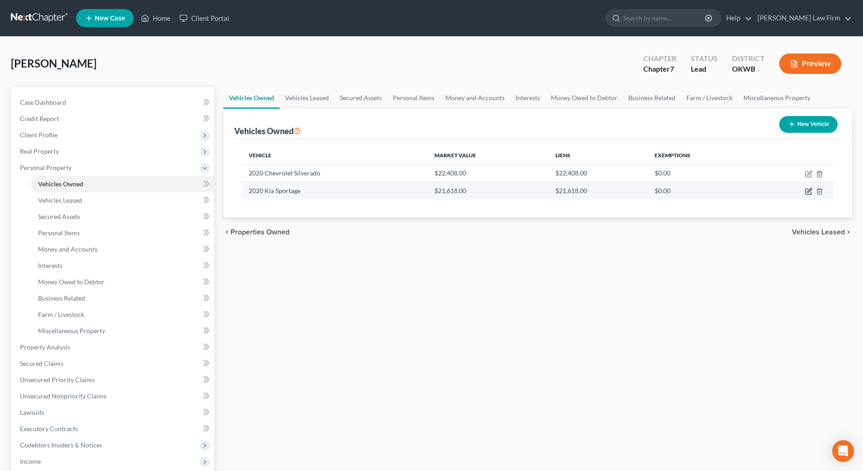
click at [807, 191] on icon "button" at bounding box center [808, 191] width 7 height 7
select select "0"
select select "6"
select select "3"
select select "0"
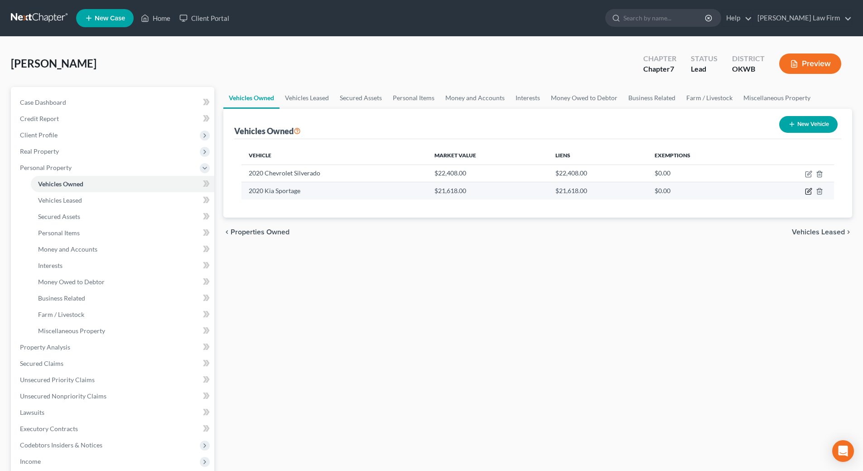
select select "15"
select select "0"
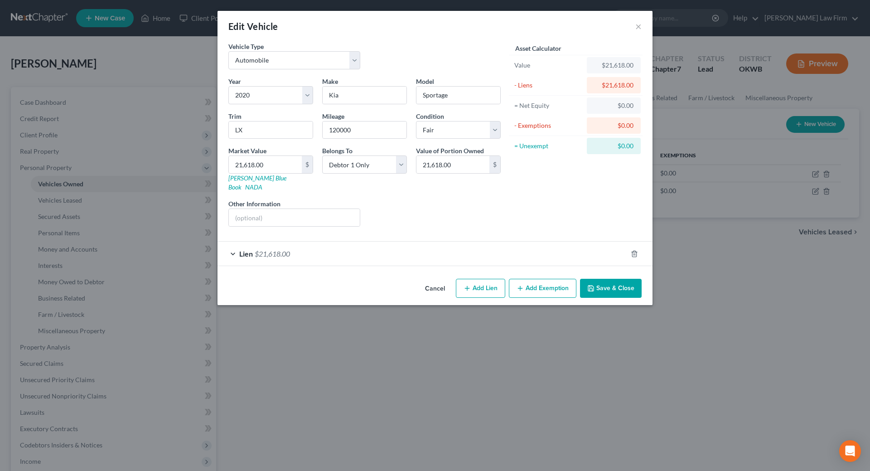
click at [233, 244] on div "Lien $21,618.00" at bounding box center [422, 253] width 410 height 24
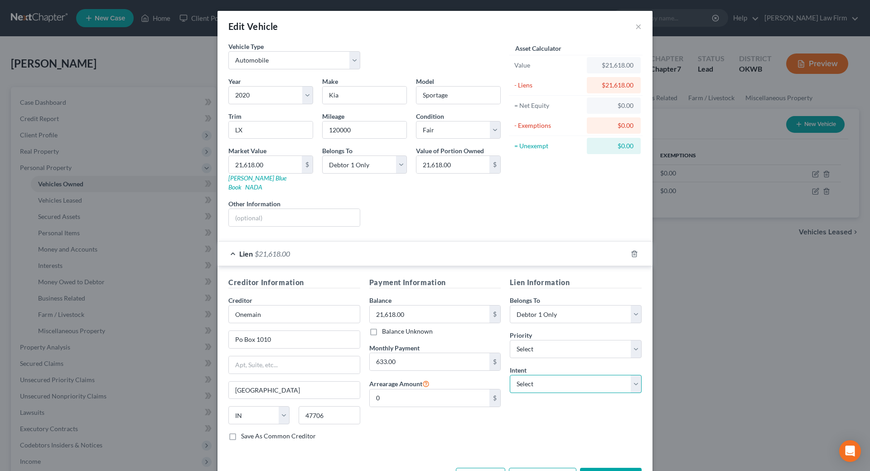
click at [570, 375] on select "Select Surrender Redeem Reaffirm Avoid Other" at bounding box center [576, 384] width 132 height 18
select select "4"
click at [510, 375] on select "Select Surrender Redeem Reaffirm Avoid Other" at bounding box center [576, 384] width 132 height 18
click at [556, 412] on input "text" at bounding box center [576, 419] width 132 height 18
type input "Retain and continue to make payments"
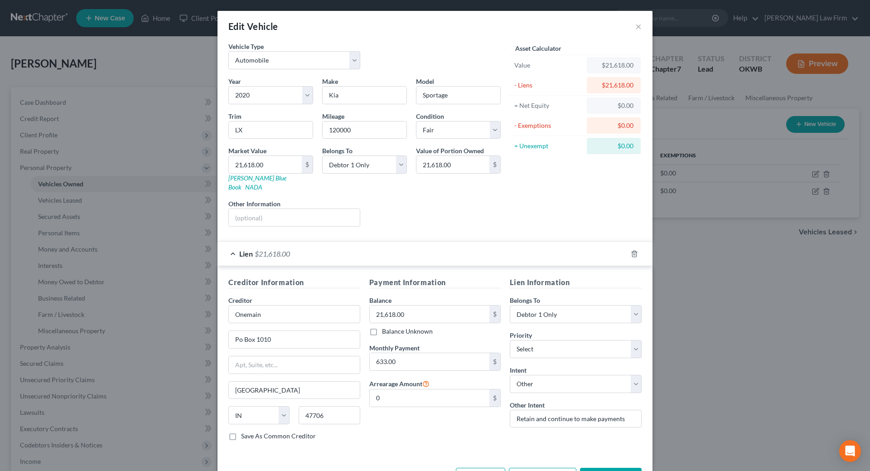
click at [606, 468] on button "Save & Close" at bounding box center [611, 477] width 62 height 19
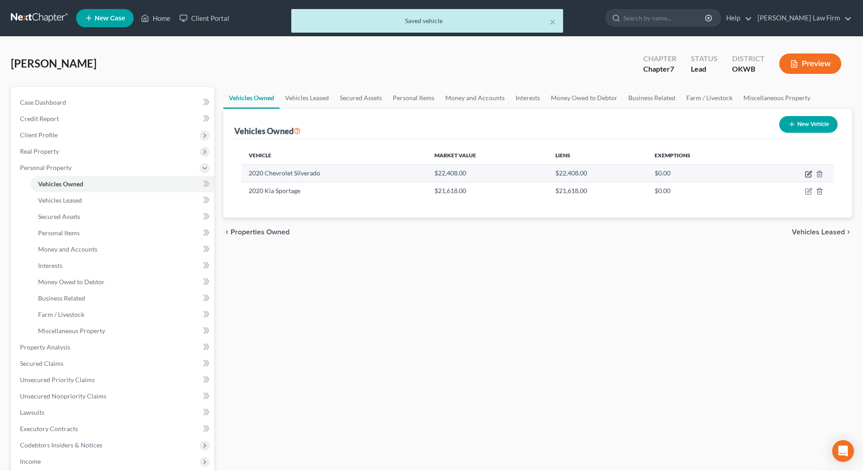
click at [808, 174] on icon "button" at bounding box center [809, 173] width 4 height 4
select select "0"
select select "6"
select select "2"
select select "0"
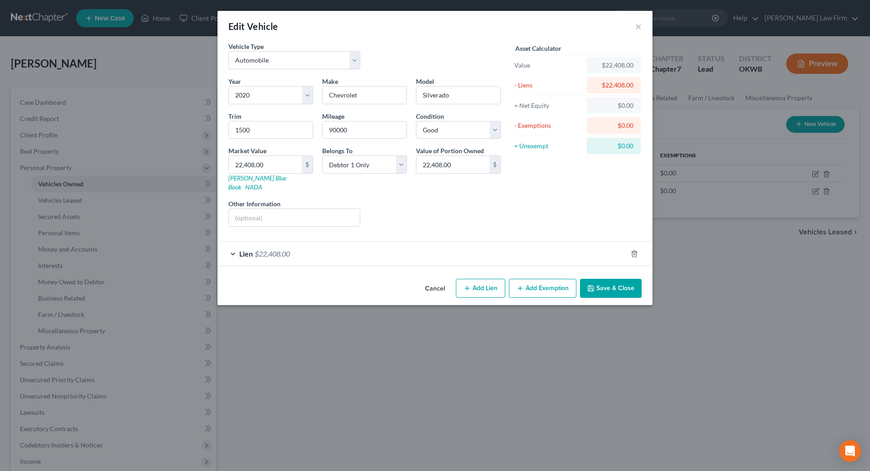
click at [240, 249] on span "Lien" at bounding box center [246, 253] width 14 height 9
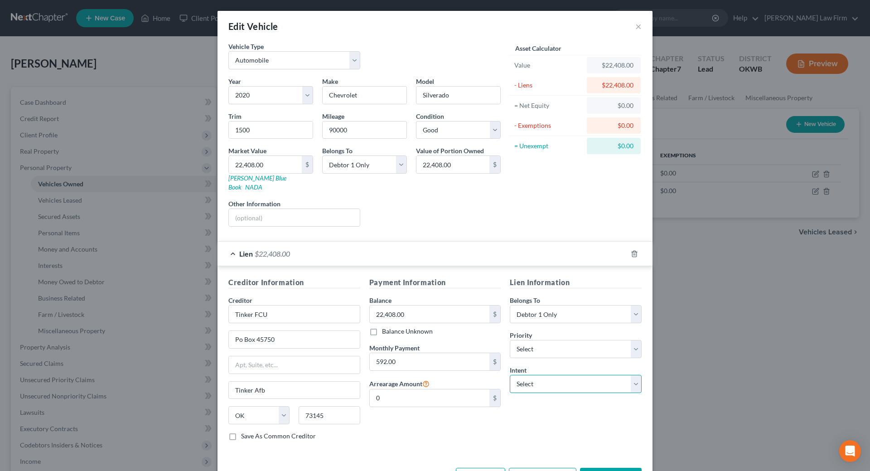
click at [565, 376] on select "Select Surrender Redeem Reaffirm Avoid Other" at bounding box center [576, 384] width 132 height 18
select select "4"
click at [510, 375] on select "Select Surrender Redeem Reaffirm Avoid Other" at bounding box center [576, 384] width 132 height 18
click at [598, 468] on button "Save & Close" at bounding box center [611, 477] width 62 height 19
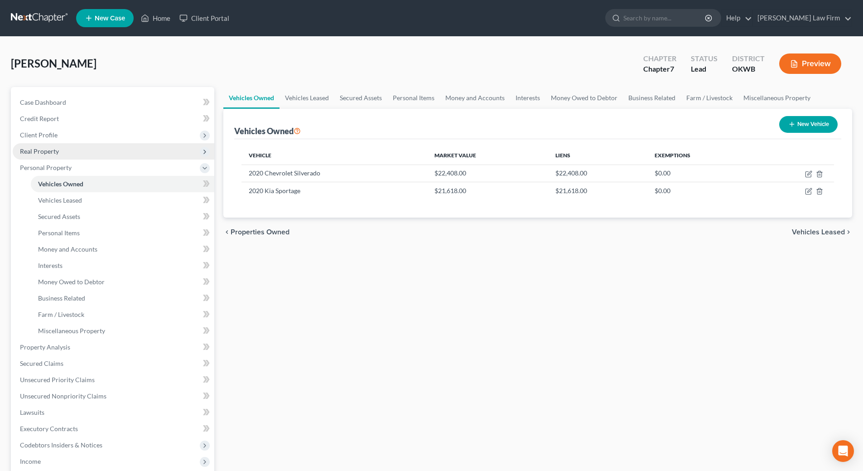
click at [61, 153] on span "Real Property" at bounding box center [114, 151] width 202 height 16
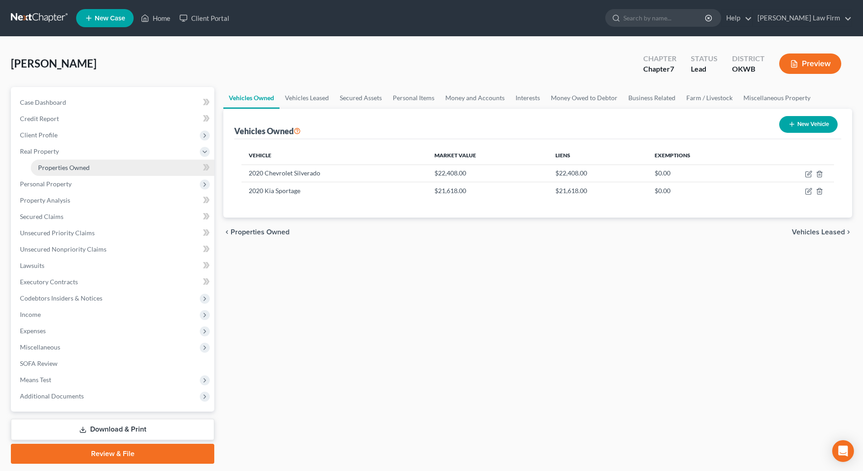
click at [61, 167] on span "Properties Owned" at bounding box center [64, 168] width 52 height 8
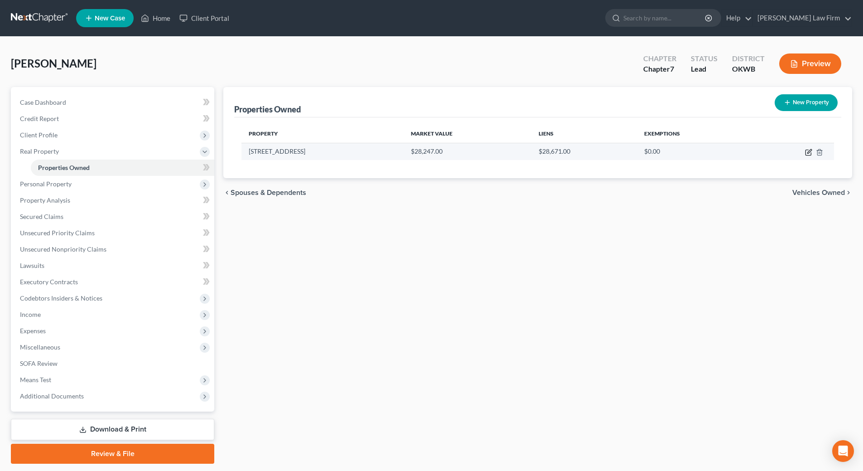
click at [805, 154] on icon "button" at bounding box center [807, 152] width 5 height 5
select select "37"
select select "0"
select select "1"
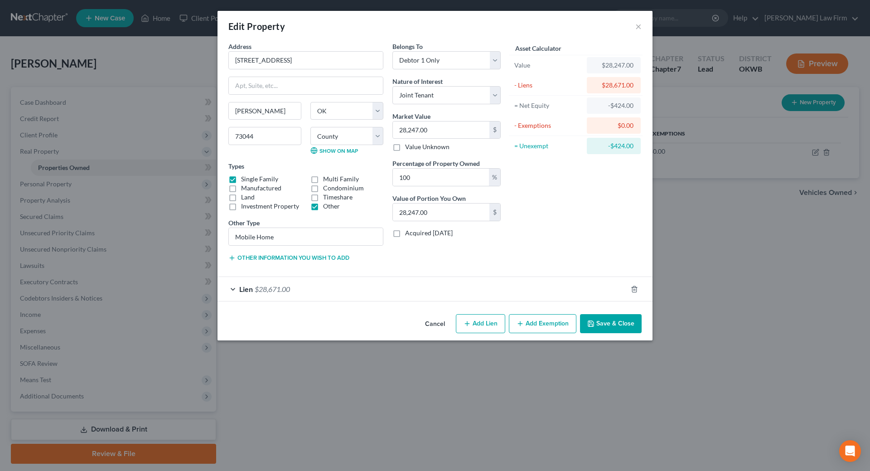
click at [229, 289] on div "Lien $28,671.00" at bounding box center [422, 289] width 410 height 24
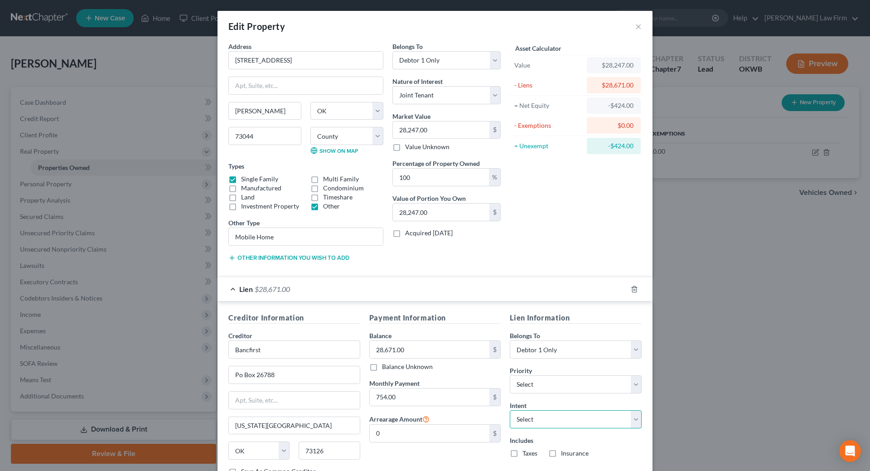
click at [582, 421] on select "Select Surrender Redeem Reaffirm Avoid Other" at bounding box center [576, 419] width 132 height 18
select select "4"
click at [510, 410] on select "Select Surrender Redeem Reaffirm Avoid Other" at bounding box center [576, 419] width 132 height 18
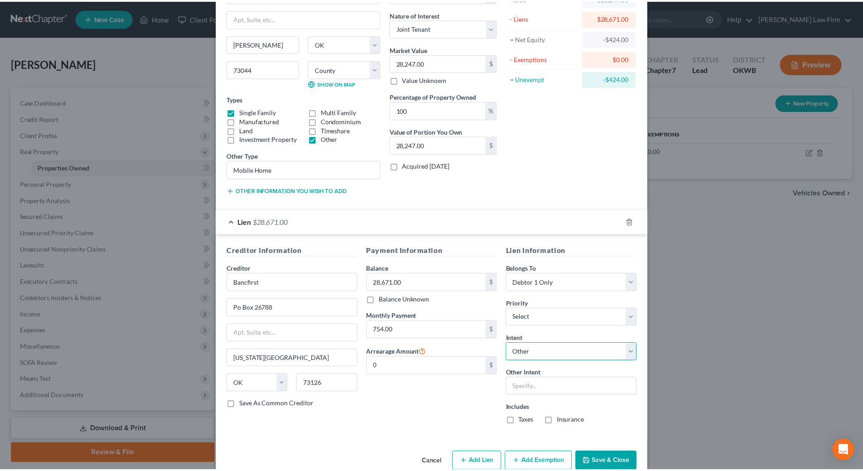
scroll to position [86, 0]
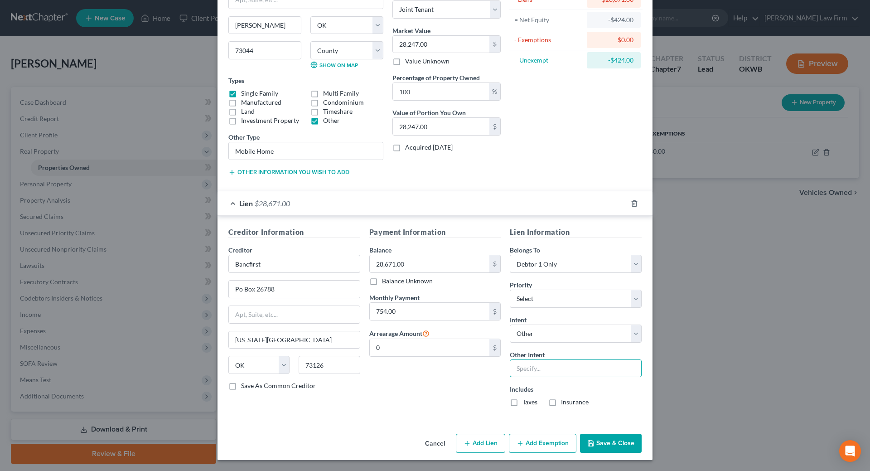
click at [567, 374] on input "text" at bounding box center [576, 368] width 132 height 18
type input "Retain and continue to make payments"
click at [606, 448] on button "Save & Close" at bounding box center [611, 443] width 62 height 19
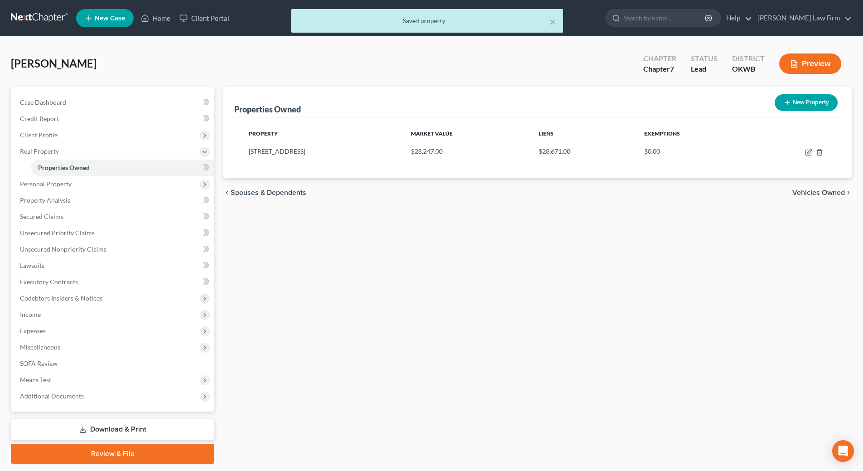
click at [109, 431] on link "Download & Print" at bounding box center [112, 429] width 203 height 21
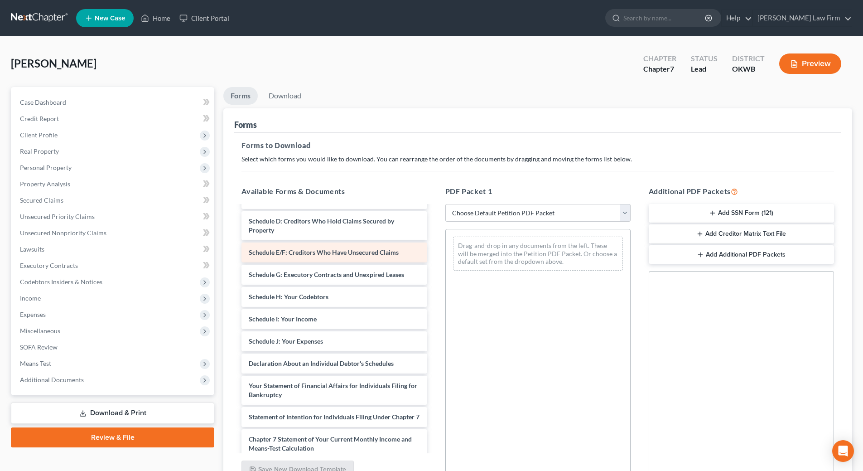
scroll to position [181, 0]
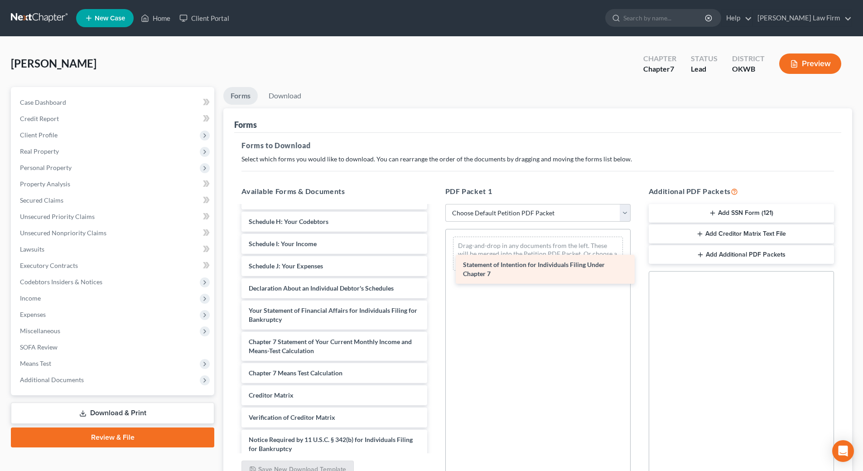
drag, startPoint x: 285, startPoint y: 345, endPoint x: 499, endPoint y: 268, distance: 227.7
click at [434, 268] on div "Statement of Intention for Individuals Filing Under Chapter 7 13858-OKW-CC-0399…" at bounding box center [334, 253] width 200 height 456
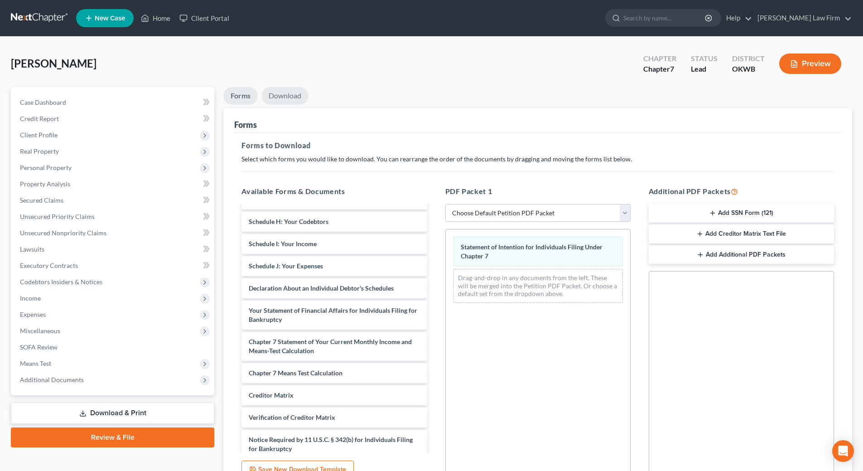
click at [289, 89] on link "Download" at bounding box center [284, 96] width 47 height 18
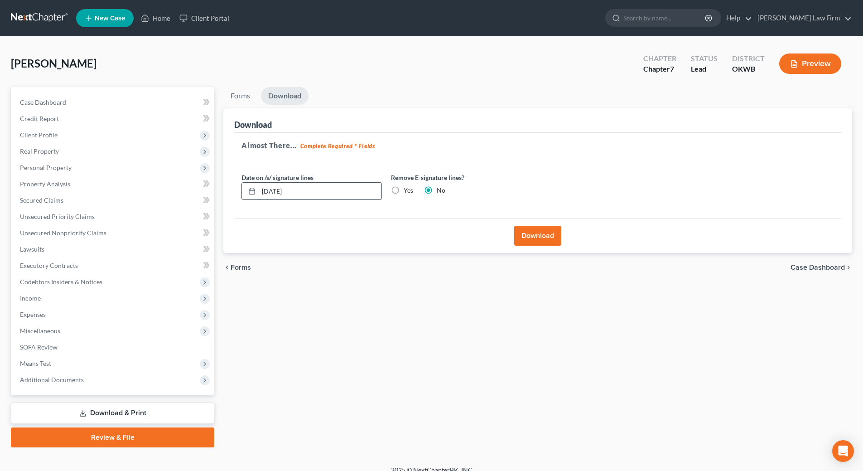
click at [341, 188] on input "10/05/2025" at bounding box center [320, 191] width 123 height 17
type input "1"
click at [404, 189] on label "Yes" at bounding box center [409, 190] width 10 height 9
click at [407, 189] on input "Yes" at bounding box center [410, 189] width 6 height 6
radio input "true"
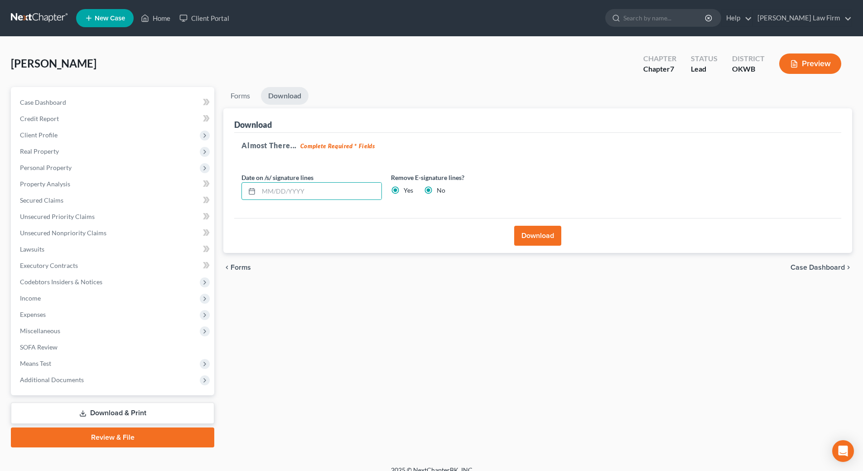
radio input "false"
click at [536, 240] on button "Download" at bounding box center [537, 236] width 47 height 20
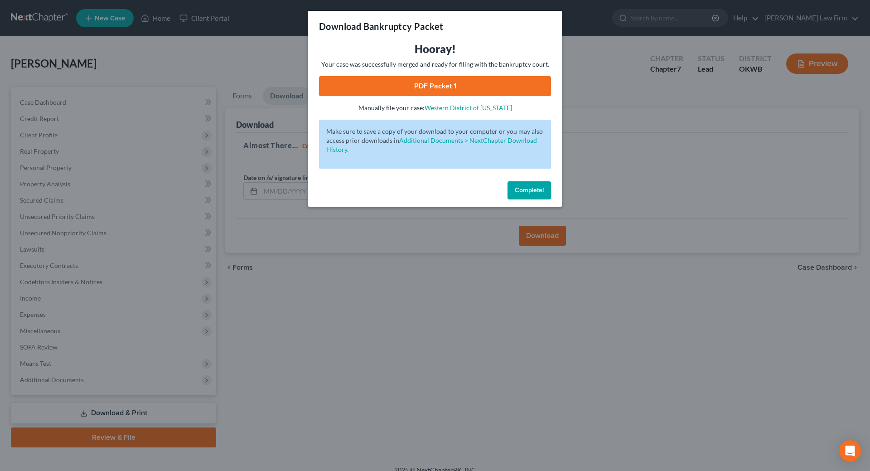
click at [437, 80] on link "PDF Packet 1" at bounding box center [435, 86] width 232 height 20
click at [532, 188] on span "Complete!" at bounding box center [529, 190] width 29 height 8
